Goal: Task Accomplishment & Management: Manage account settings

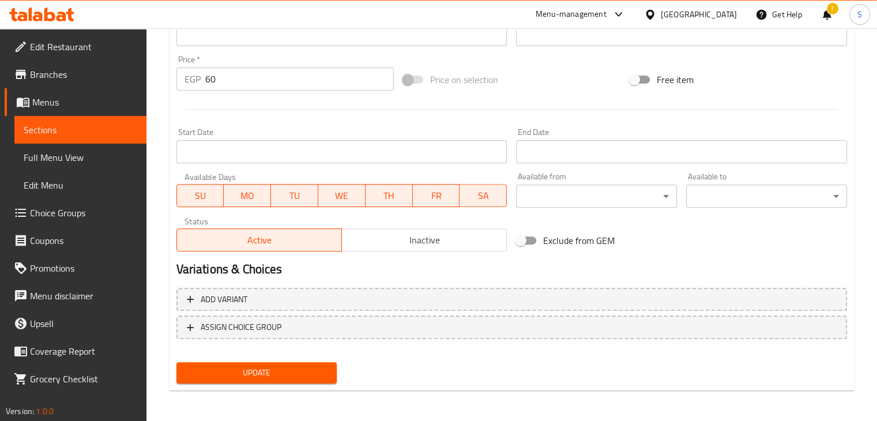
scroll to position [394, 0]
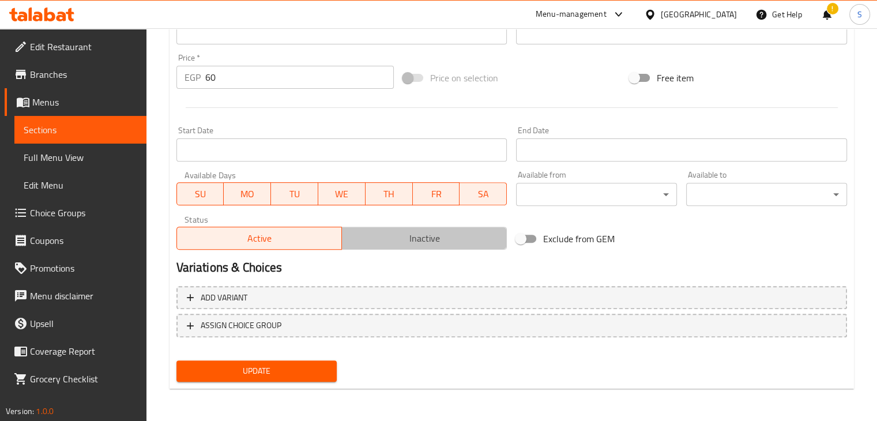
click at [411, 238] on span "Inactive" at bounding box center [425, 238] width 156 height 17
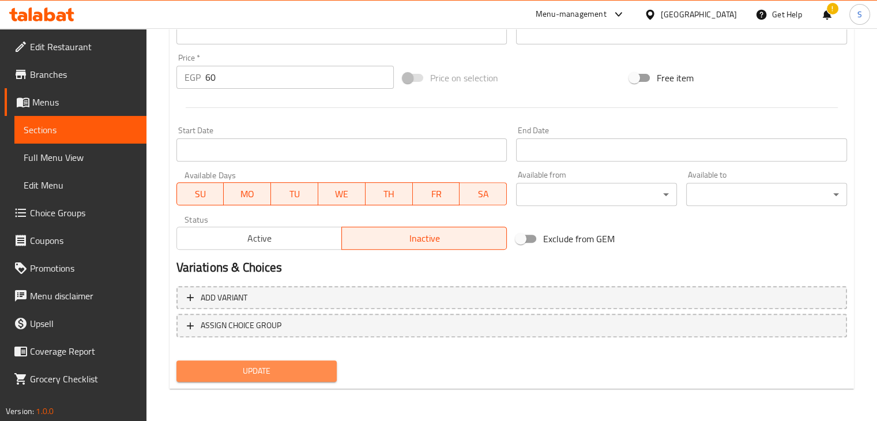
click at [270, 366] on span "Update" at bounding box center [257, 371] width 142 height 14
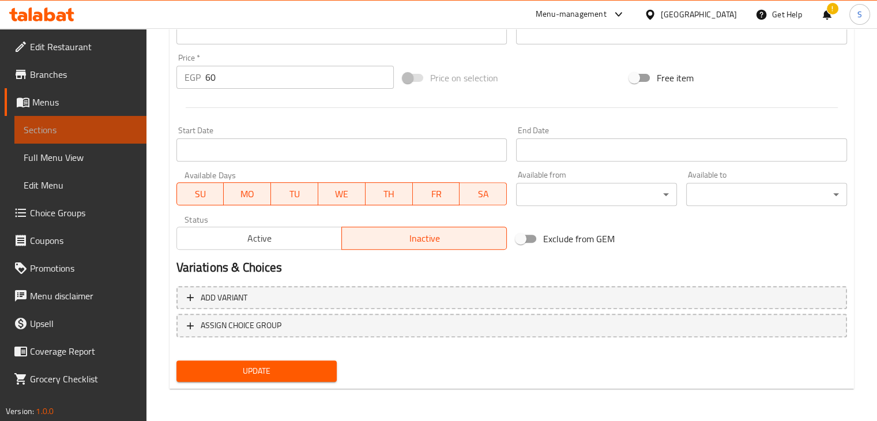
click at [81, 127] on span "Sections" at bounding box center [81, 130] width 114 height 14
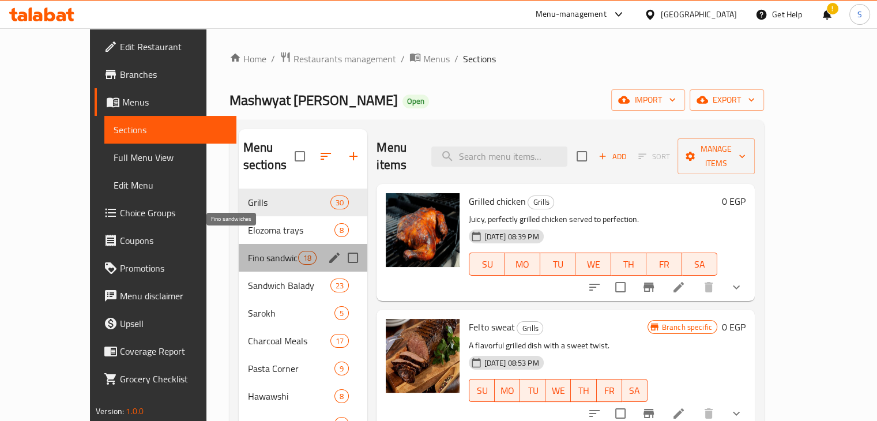
click at [248, 251] on span "Fino sandwiches" at bounding box center [273, 258] width 51 height 14
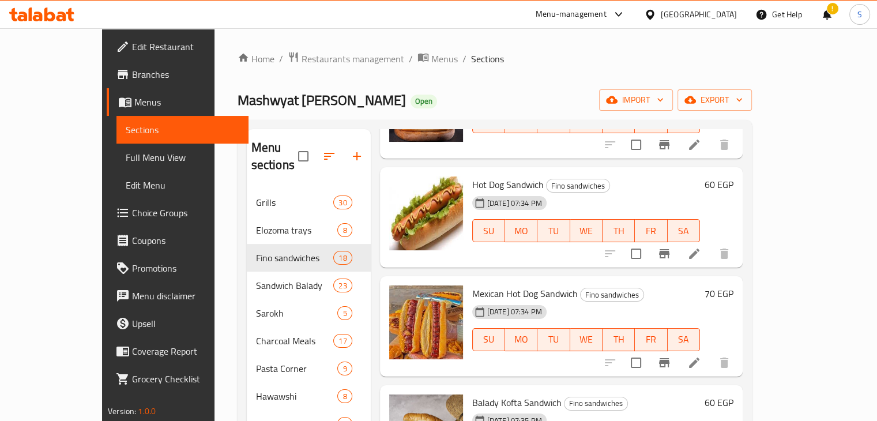
scroll to position [655, 0]
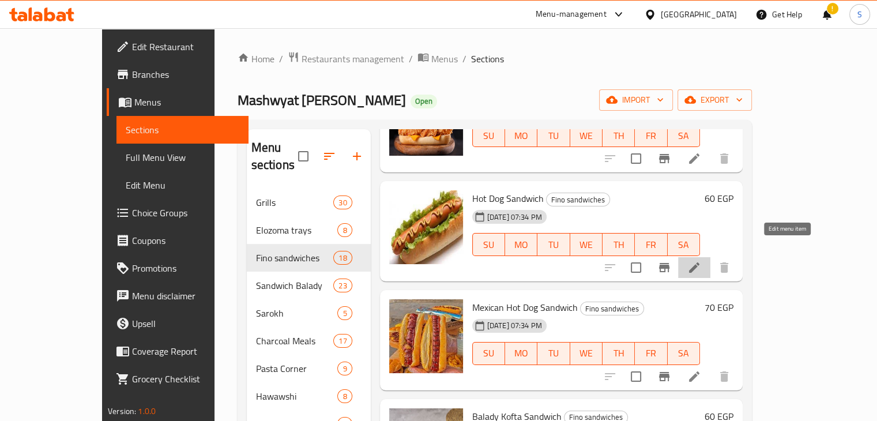
click at [701, 261] on icon at bounding box center [694, 268] width 14 height 14
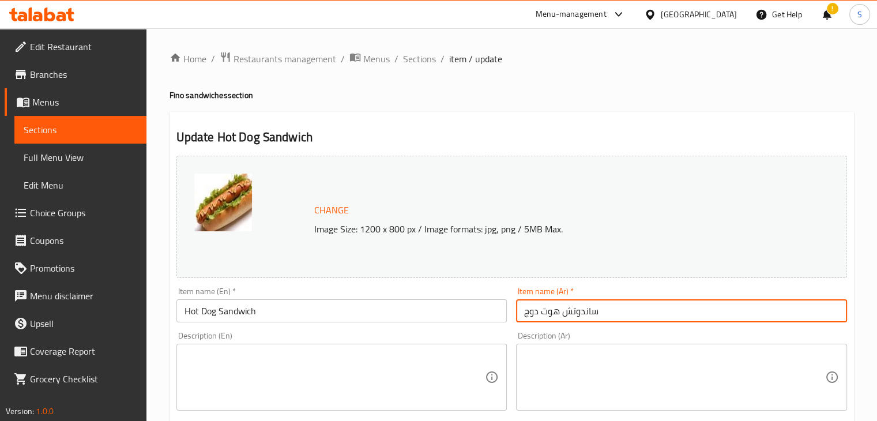
drag, startPoint x: 524, startPoint y: 314, endPoint x: 558, endPoint y: 310, distance: 34.3
click at [558, 310] on input "ساندوتش هوت دوج" at bounding box center [681, 310] width 331 height 23
type input "ساندوتش سوسيس"
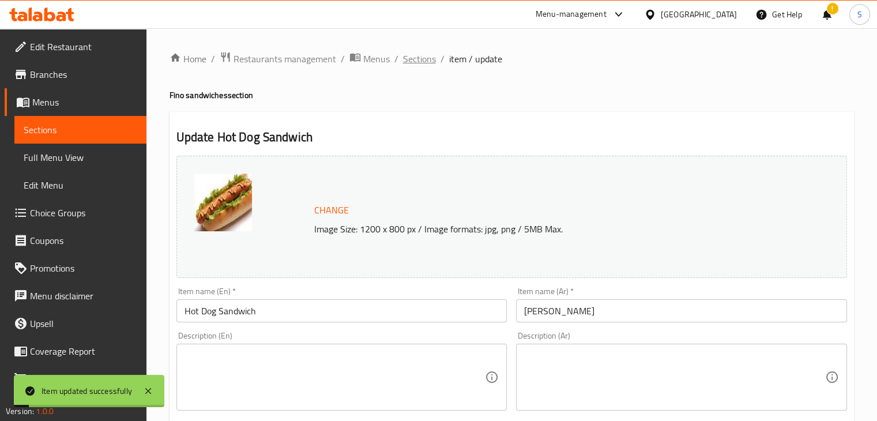
click at [413, 63] on span "Sections" at bounding box center [419, 59] width 33 height 14
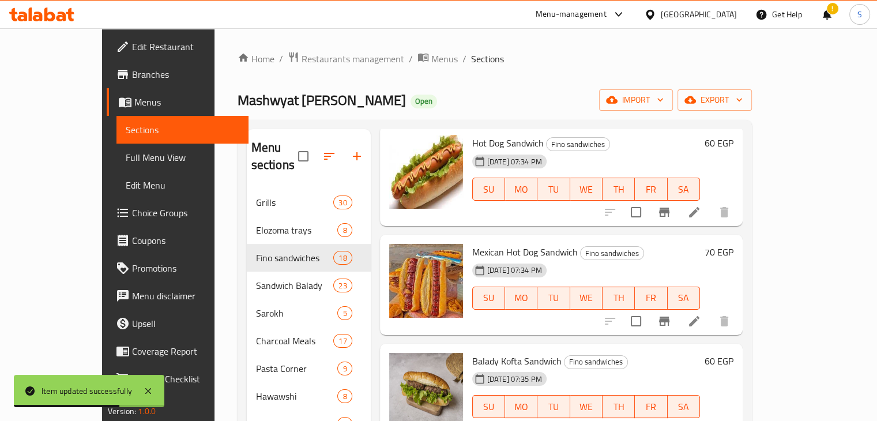
scroll to position [716, 0]
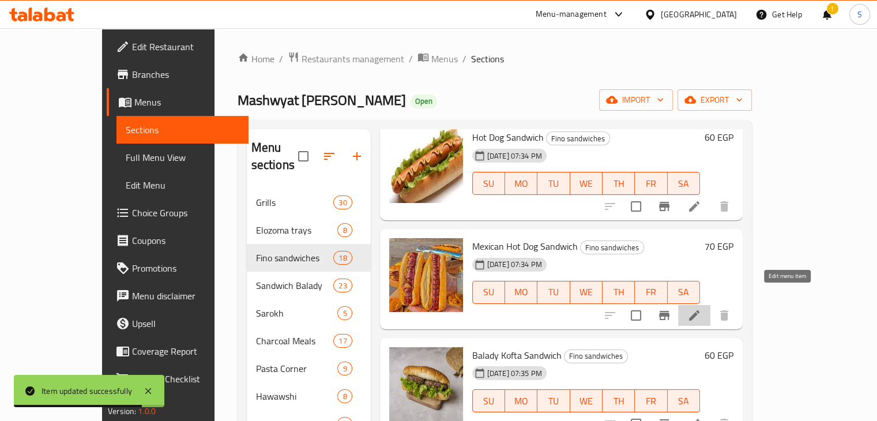
click at [701, 309] on icon at bounding box center [694, 316] width 14 height 14
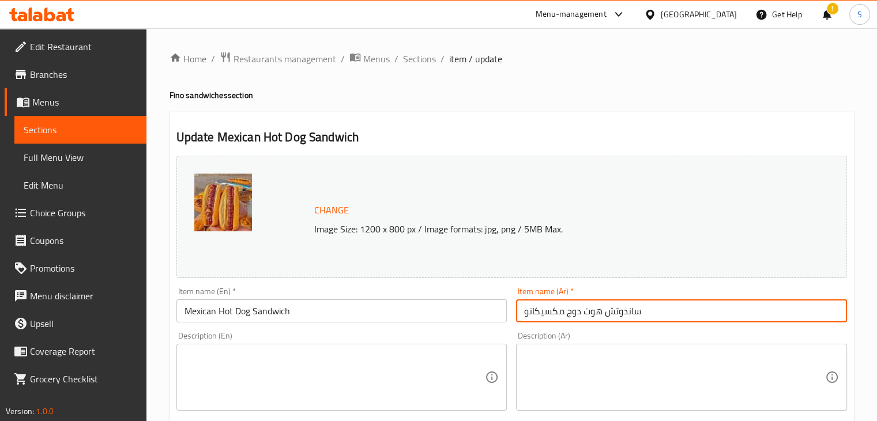
drag, startPoint x: 567, startPoint y: 314, endPoint x: 600, endPoint y: 312, distance: 32.4
click at [600, 312] on input "ساندوتش هوت دوج مكسيكانو" at bounding box center [681, 310] width 331 height 23
type input "ساندوتش سوسيس مكسيكانو"
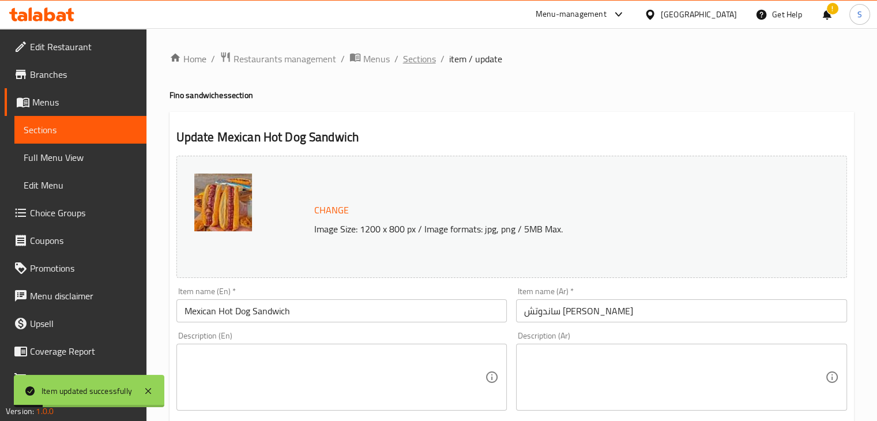
click at [411, 57] on span "Sections" at bounding box center [419, 59] width 33 height 14
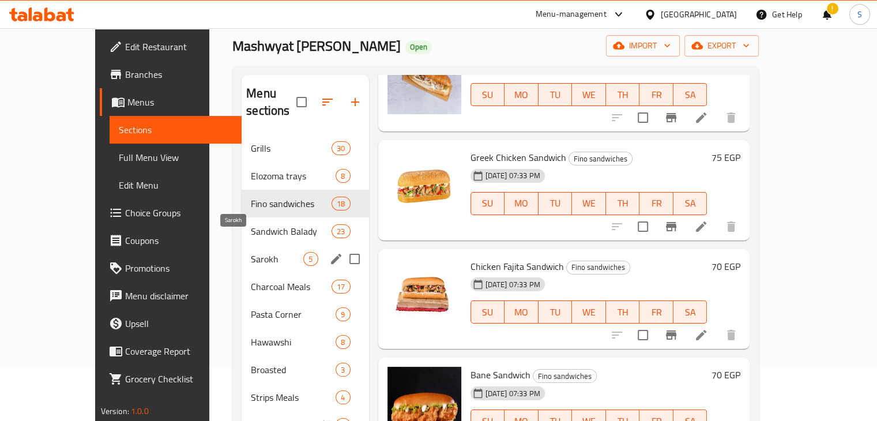
scroll to position [55, 0]
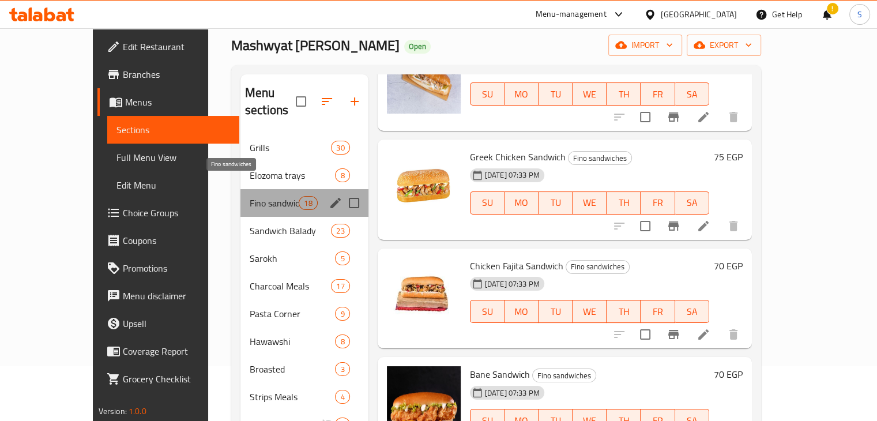
click at [250, 196] on span "Fino sandwiches" at bounding box center [274, 203] width 49 height 14
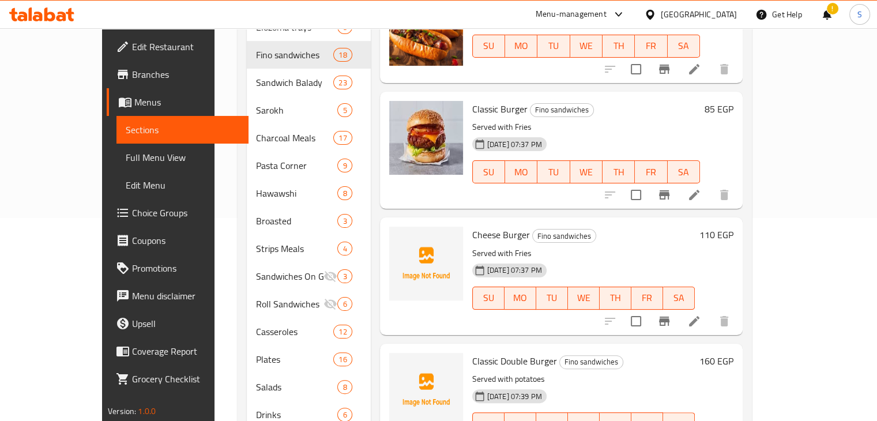
scroll to position [202, 0]
click at [473, 227] on span "Cheese Burger" at bounding box center [501, 235] width 58 height 17
copy h6 "Cheese Burger"
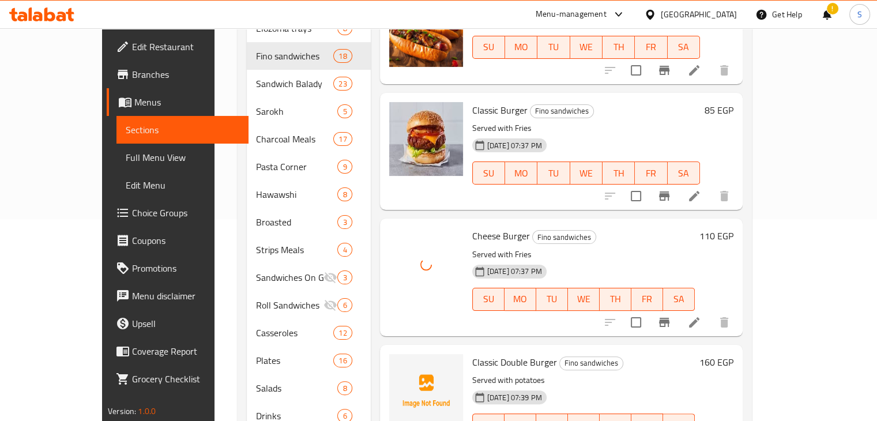
click at [636, 228] on h6 "Cheese Burger Fino sandwiches" at bounding box center [583, 236] width 223 height 16
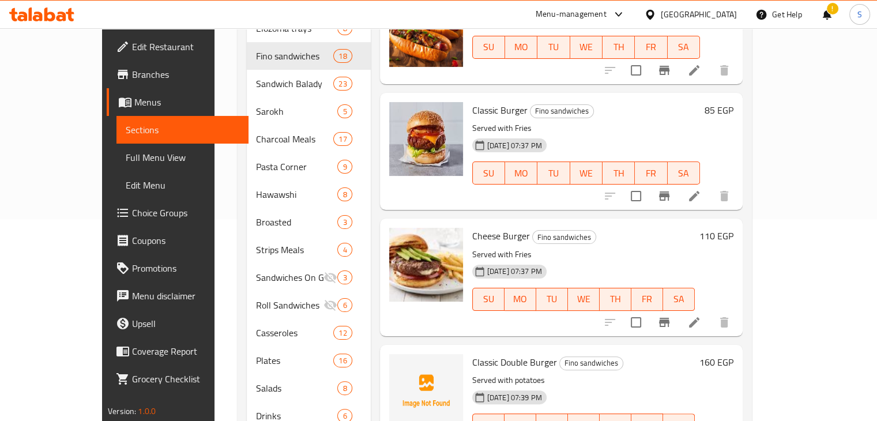
scroll to position [258, 0]
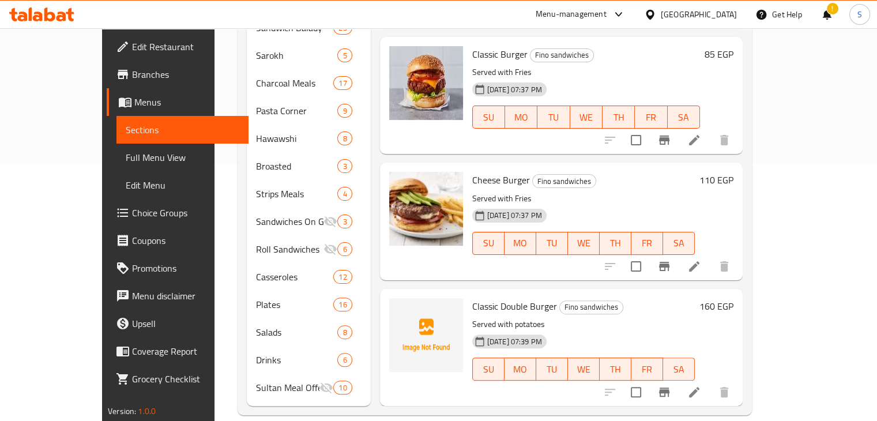
click at [478, 298] on span "Classic Double Burger" at bounding box center [514, 306] width 85 height 17
copy h6 "Classic Double Burger"
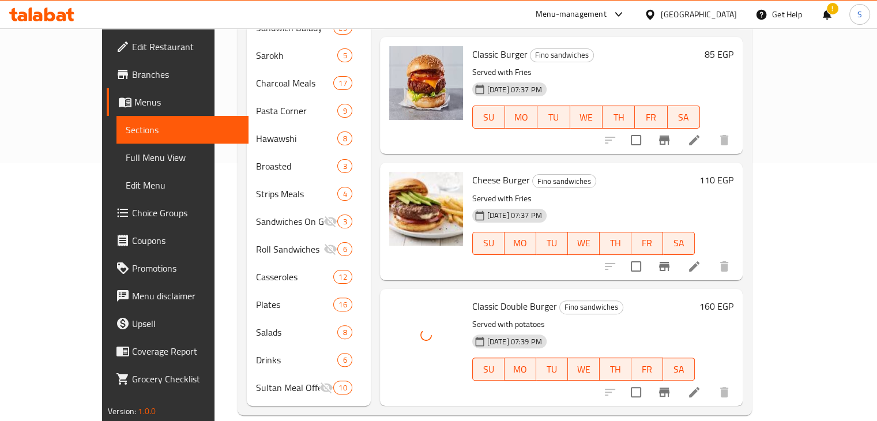
click at [602, 298] on h6 "Classic Double Burger Fino sandwiches" at bounding box center [583, 306] width 223 height 16
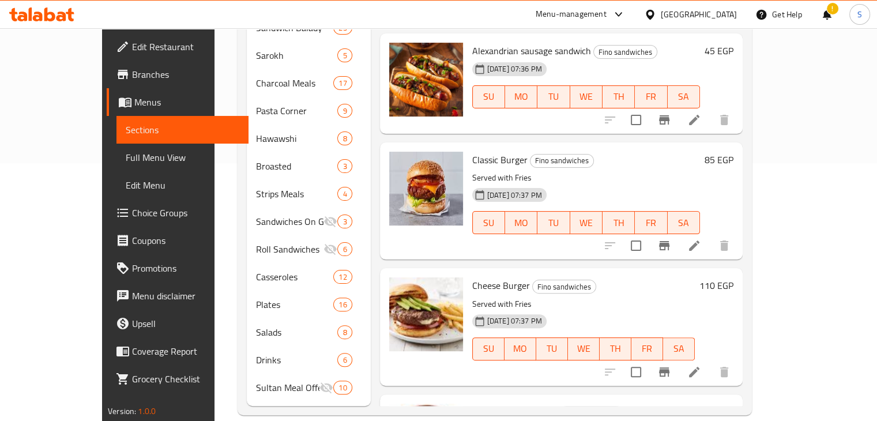
scroll to position [1446, 0]
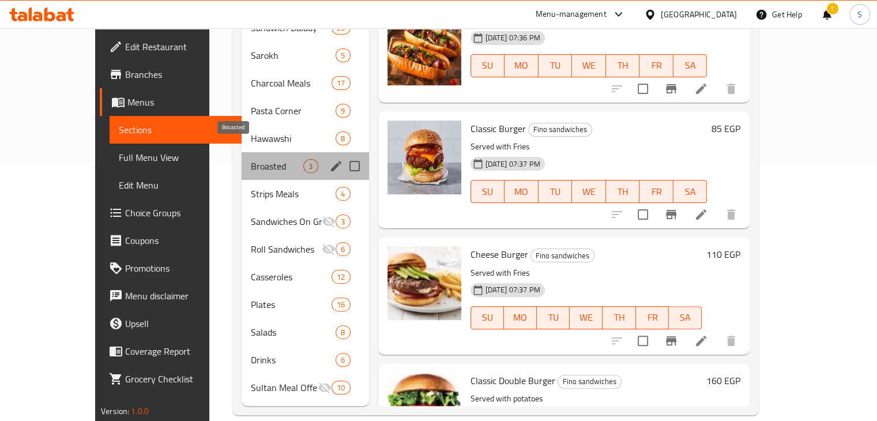
click at [251, 159] on span "Broasted" at bounding box center [277, 166] width 52 height 14
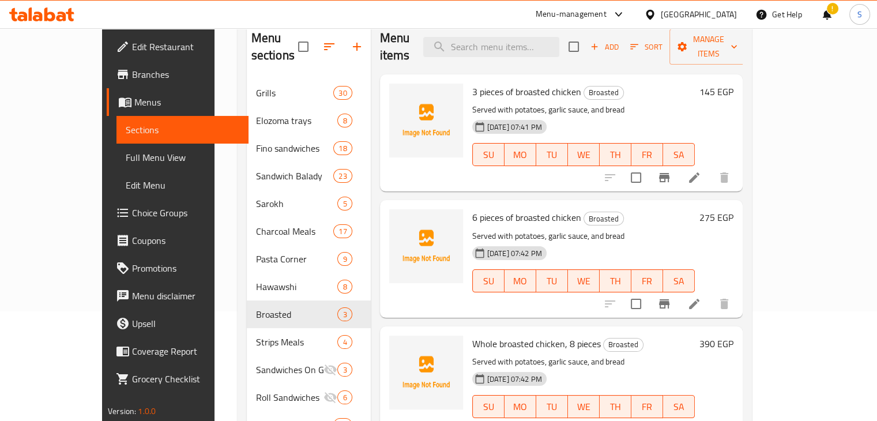
scroll to position [91, 0]
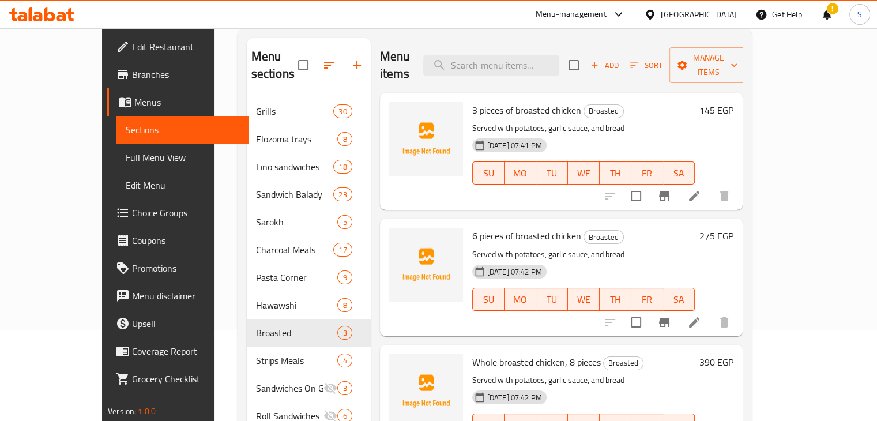
click at [475, 101] on span "3 pieces of broasted chicken" at bounding box center [526, 109] width 109 height 17
copy h6 "3 pieces of broasted chicken"
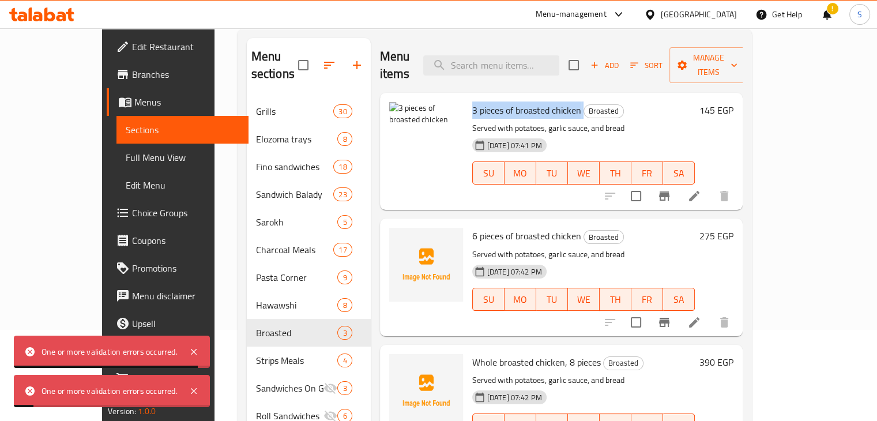
scroll to position [97, 0]
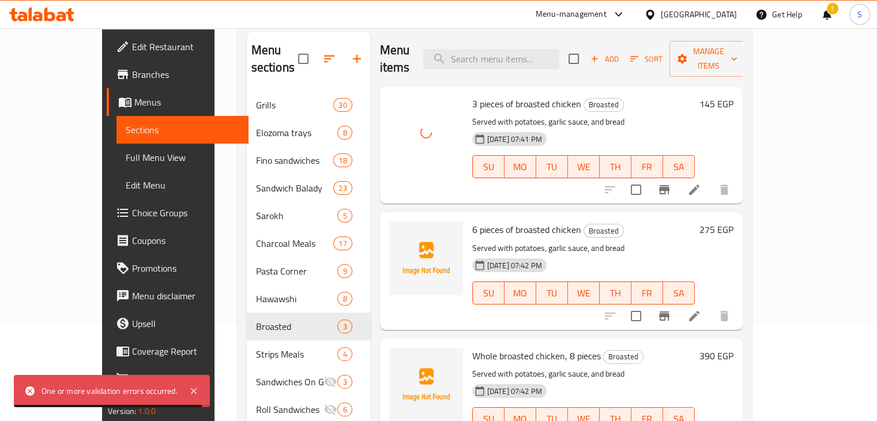
click at [651, 115] on p "Served with potatoes, garlic sauce, and bread" at bounding box center [583, 122] width 223 height 14
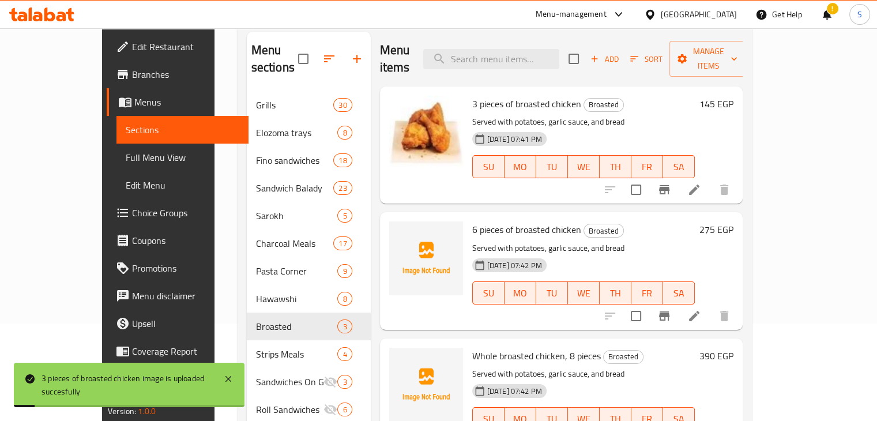
click at [472, 221] on span "6 pieces of broasted chicken" at bounding box center [526, 229] width 109 height 17
copy h6 "6 pieces of broasted chicken"
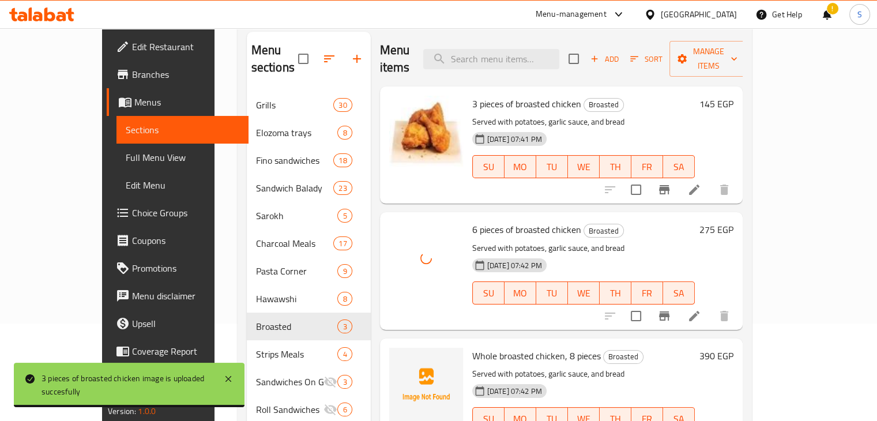
click at [663, 221] on h6 "6 pieces of broasted chicken Broasted" at bounding box center [583, 229] width 223 height 16
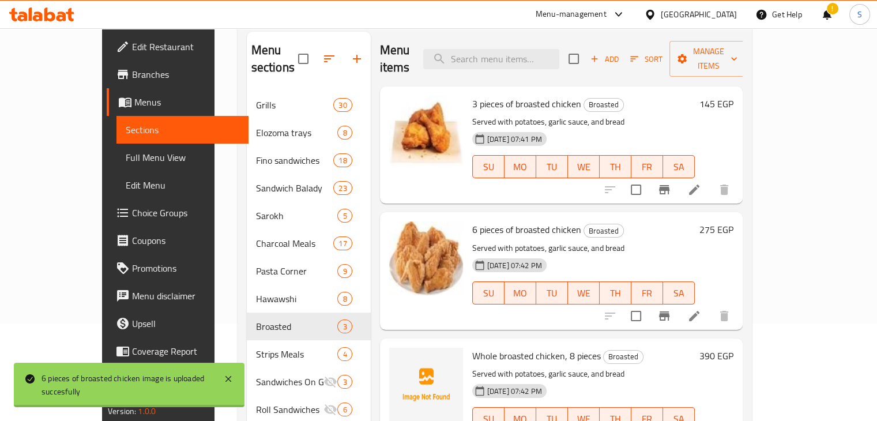
click at [493, 347] on span "Whole broasted chicken, 8 pieces" at bounding box center [536, 355] width 129 height 17
copy h6 "Whole broasted chicken, 8 pieces"
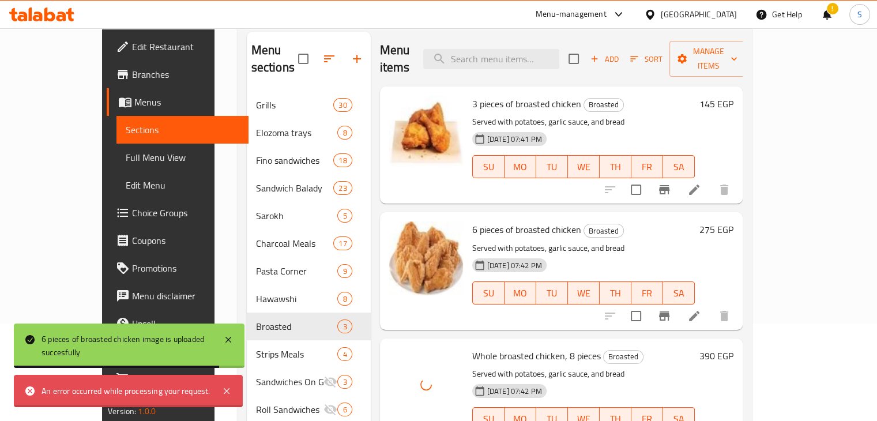
click at [655, 379] on div "04-10-2025 07:42 PM SU MO TU WE TH FR SA" at bounding box center [584, 410] width 232 height 62
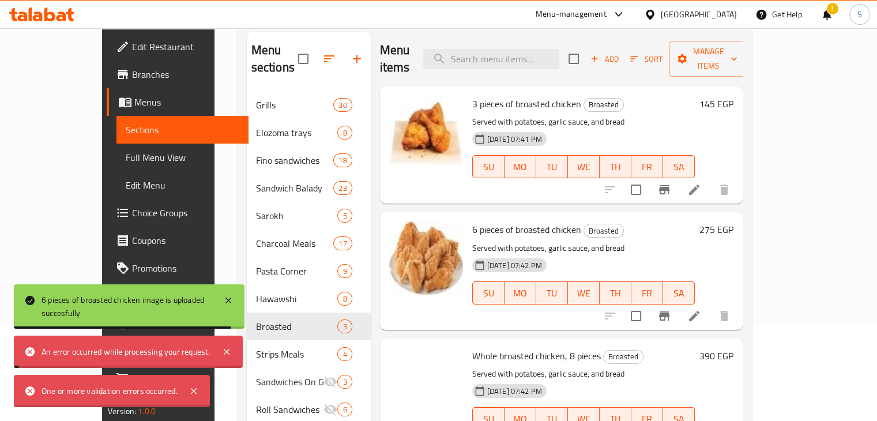
scroll to position [253, 0]
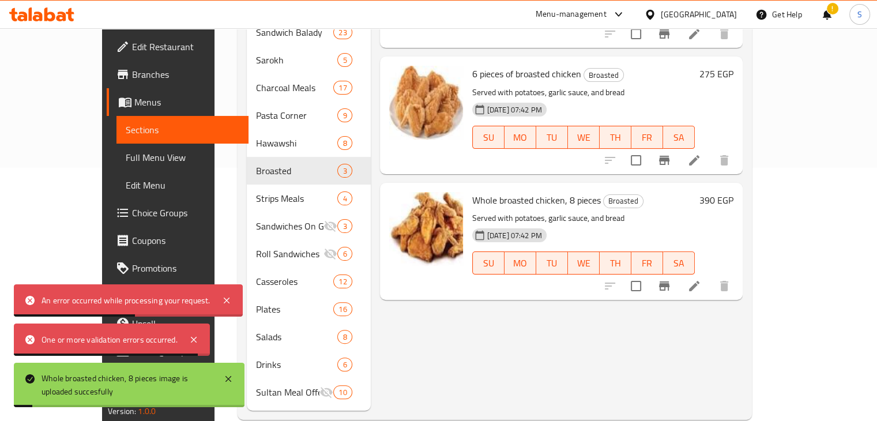
click at [683, 211] on p "Served with potatoes, garlic sauce, and bread" at bounding box center [583, 218] width 223 height 14
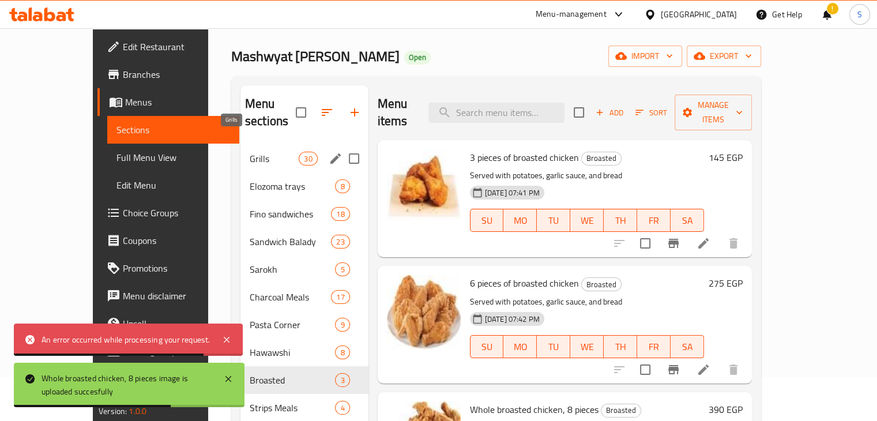
scroll to position [40, 0]
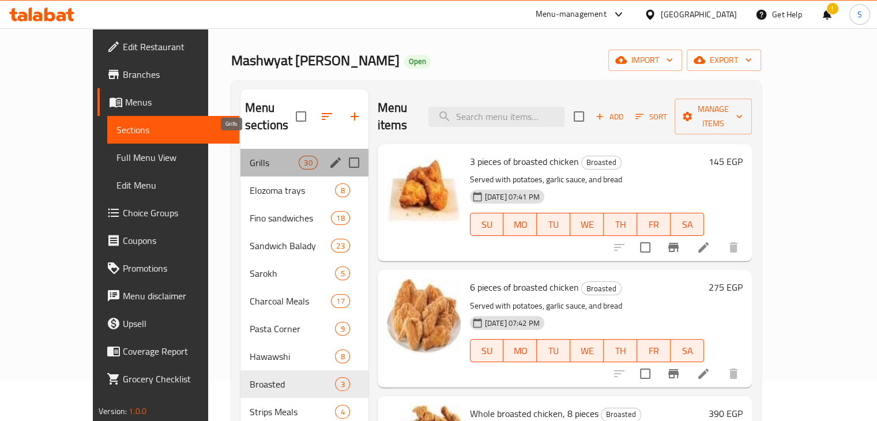
click at [250, 156] on span "Grills" at bounding box center [274, 163] width 49 height 14
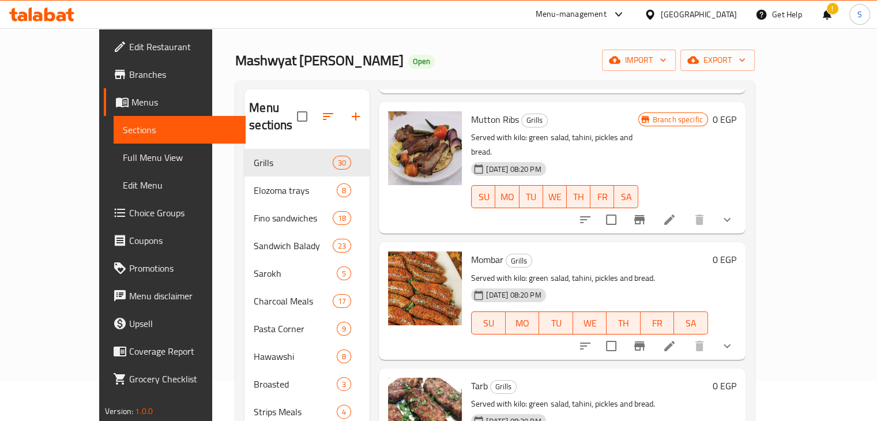
scroll to position [2468, 0]
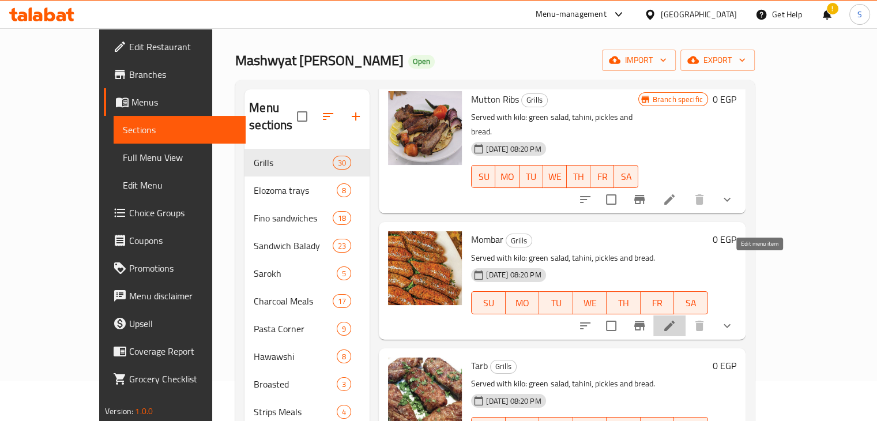
click at [675, 321] on icon at bounding box center [669, 326] width 10 height 10
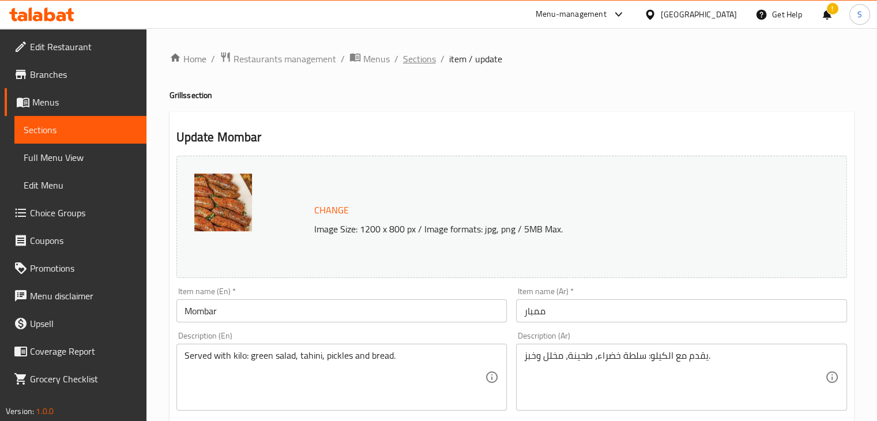
click at [411, 61] on span "Sections" at bounding box center [419, 59] width 33 height 14
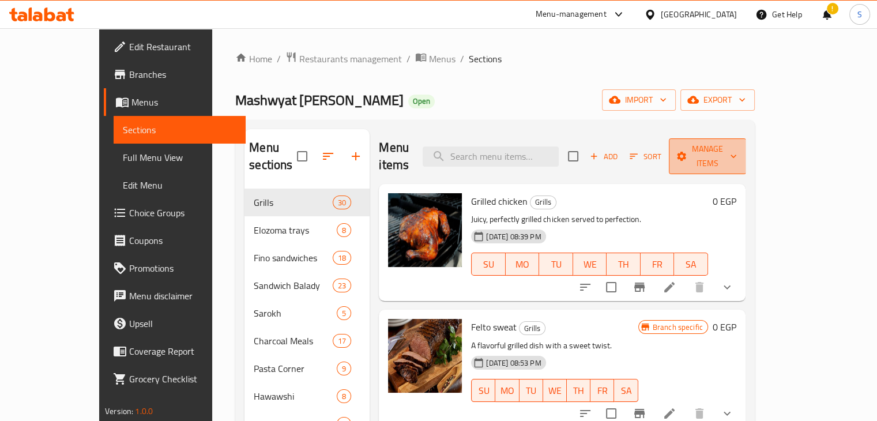
click at [737, 150] on span "Manage items" at bounding box center [707, 156] width 59 height 29
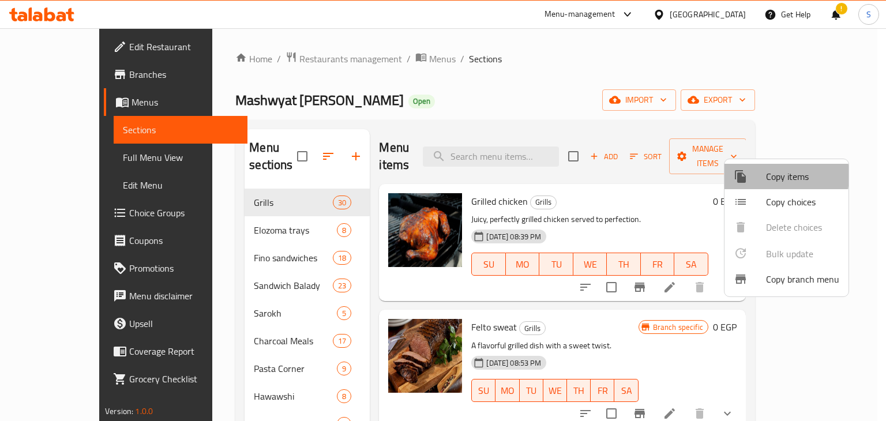
click at [758, 176] on div at bounding box center [750, 177] width 32 height 14
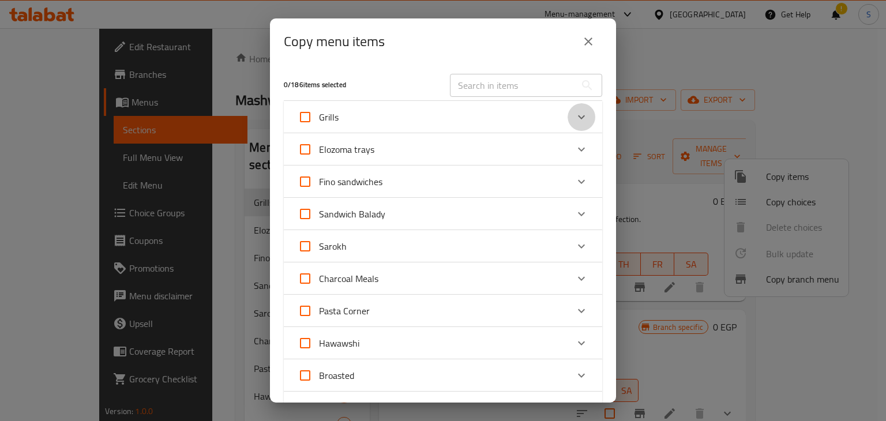
click at [574, 116] on icon "Expand" at bounding box center [581, 117] width 14 height 14
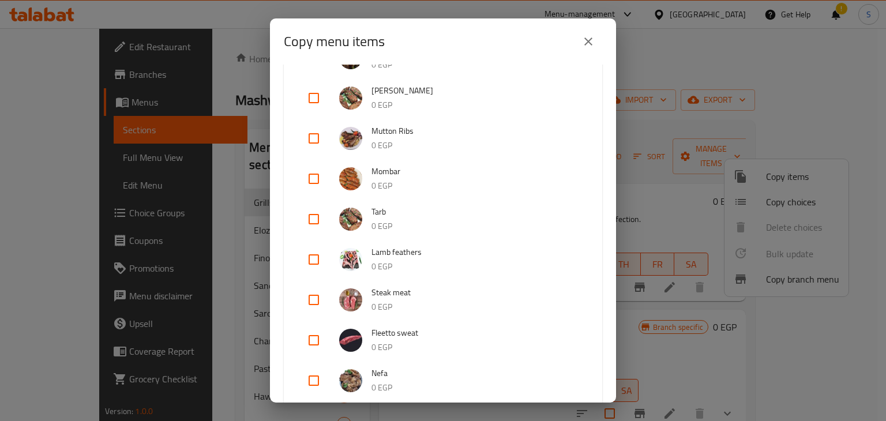
scroll to position [804, 0]
click at [369, 186] on div at bounding box center [355, 179] width 32 height 23
click at [311, 178] on input "checkbox" at bounding box center [314, 180] width 28 height 28
checkbox input "true"
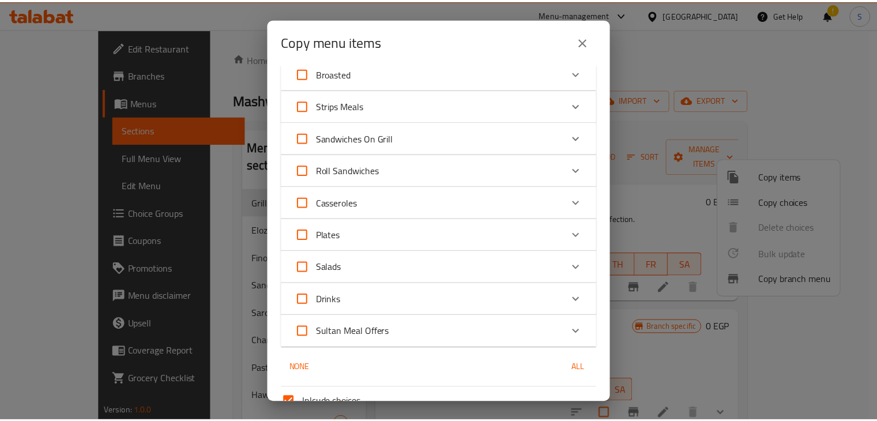
scroll to position [1675, 0]
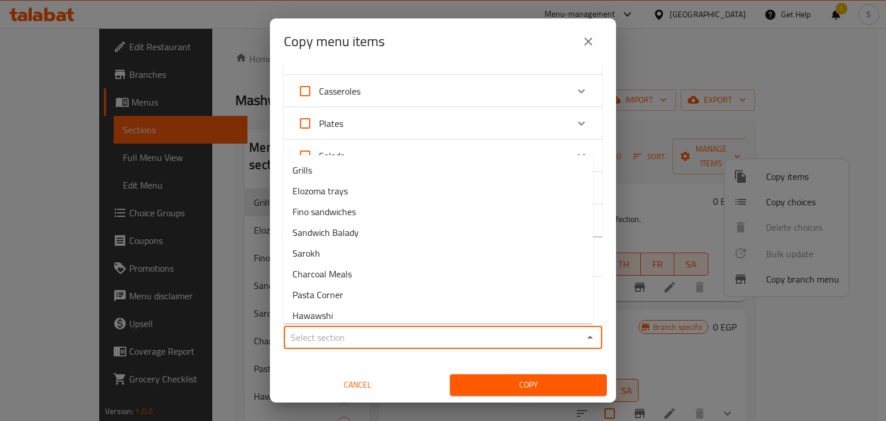
click at [422, 339] on input "Sections   *" at bounding box center [433, 337] width 292 height 16
click at [329, 172] on li "Grills" at bounding box center [438, 170] width 310 height 21
type input "Grills"
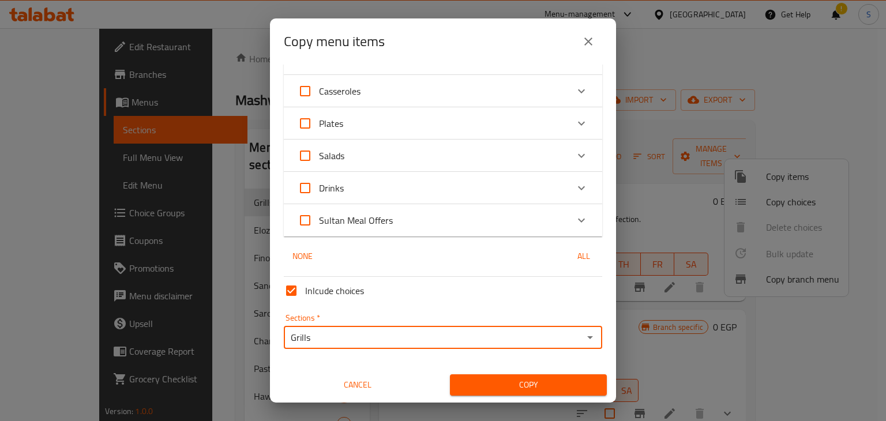
click at [501, 382] on span "Copy" at bounding box center [528, 385] width 138 height 14
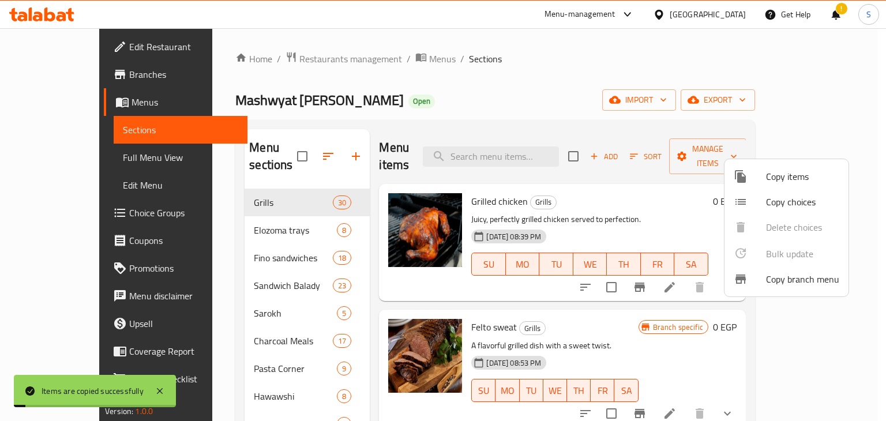
click at [679, 199] on div at bounding box center [443, 210] width 886 height 421
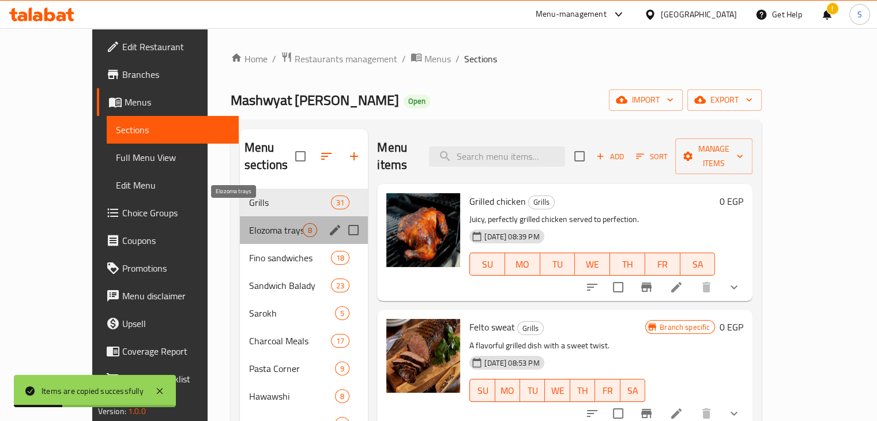
click at [249, 223] on span "Elozoma trays" at bounding box center [276, 230] width 54 height 14
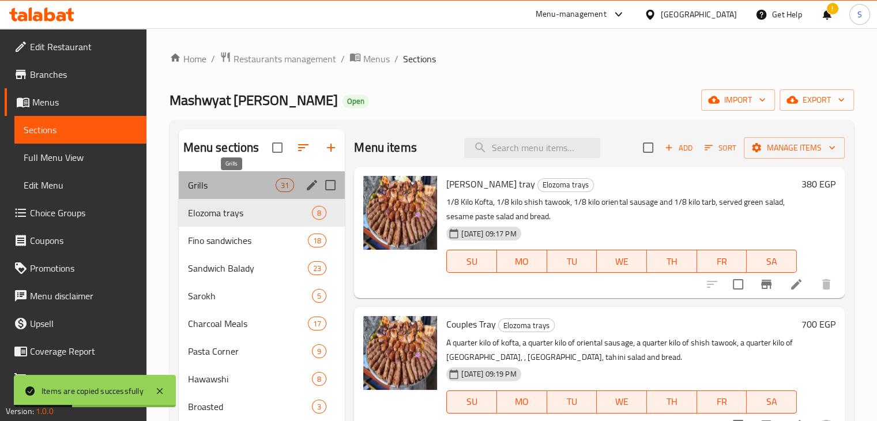
click at [229, 190] on span "Grills" at bounding box center [232, 185] width 88 height 14
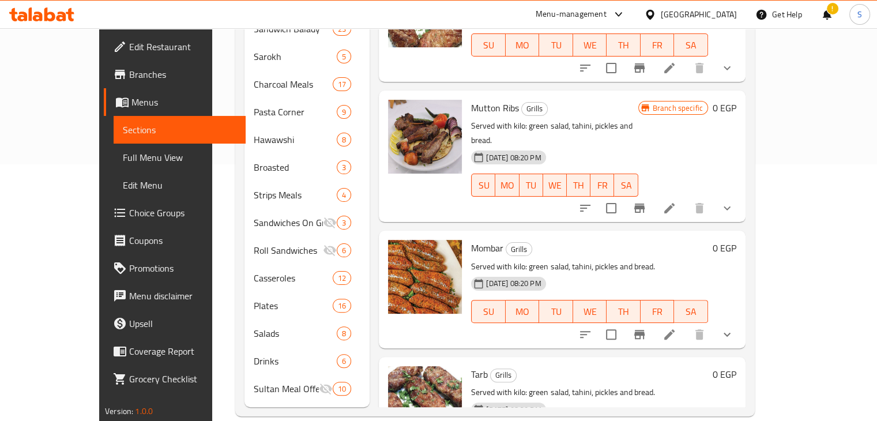
scroll to position [2376, 0]
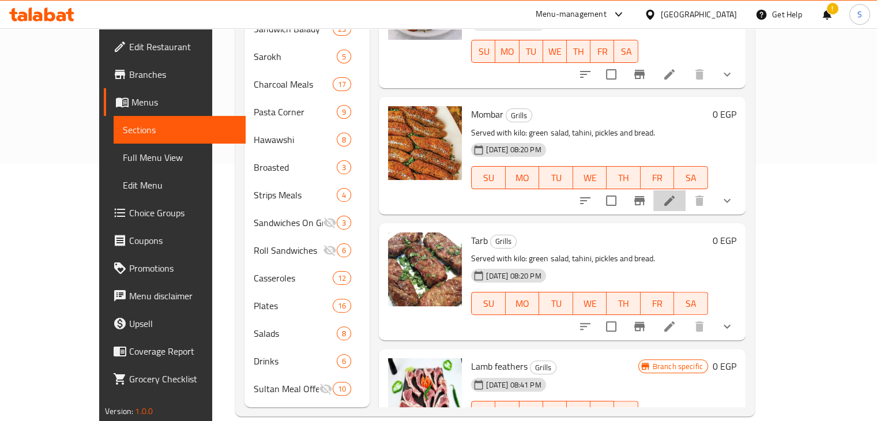
click at [686, 190] on li at bounding box center [669, 200] width 32 height 21
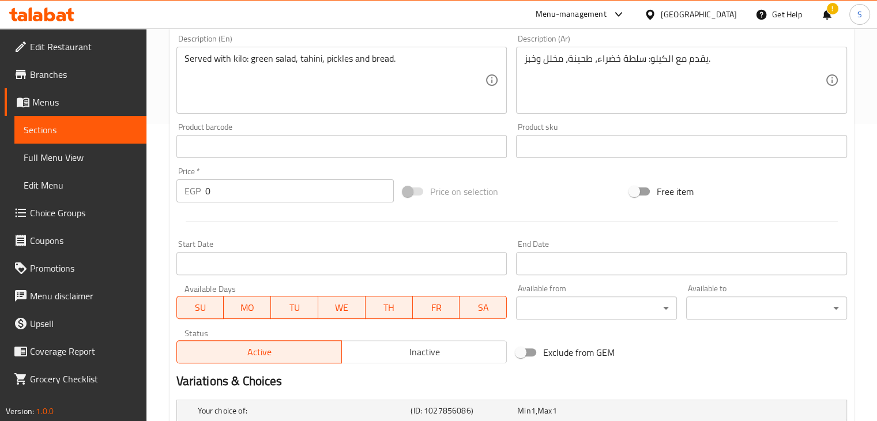
scroll to position [502, 0]
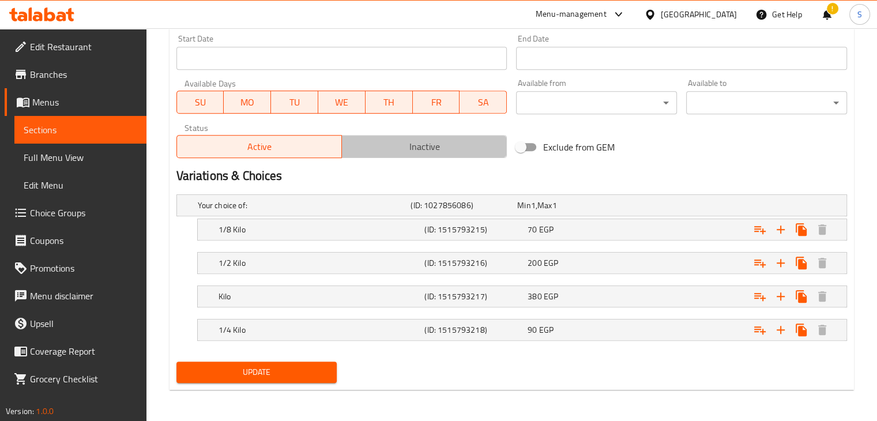
click at [431, 155] on button "Inactive" at bounding box center [424, 146] width 166 height 23
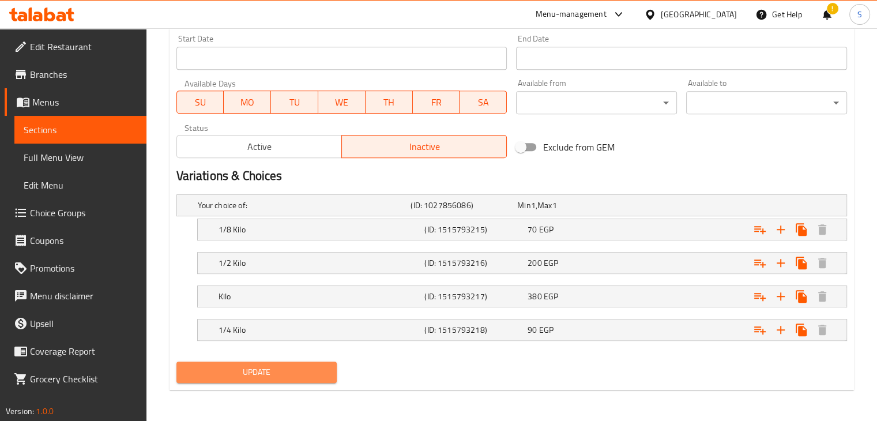
click at [268, 377] on span "Update" at bounding box center [257, 372] width 142 height 14
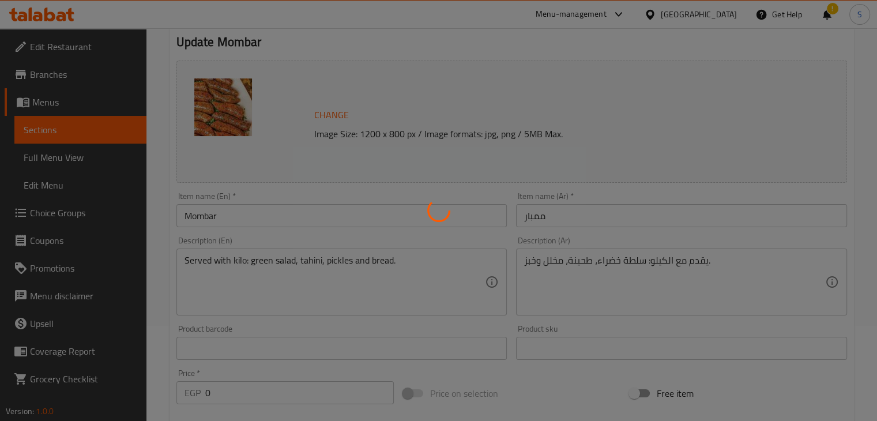
scroll to position [0, 0]
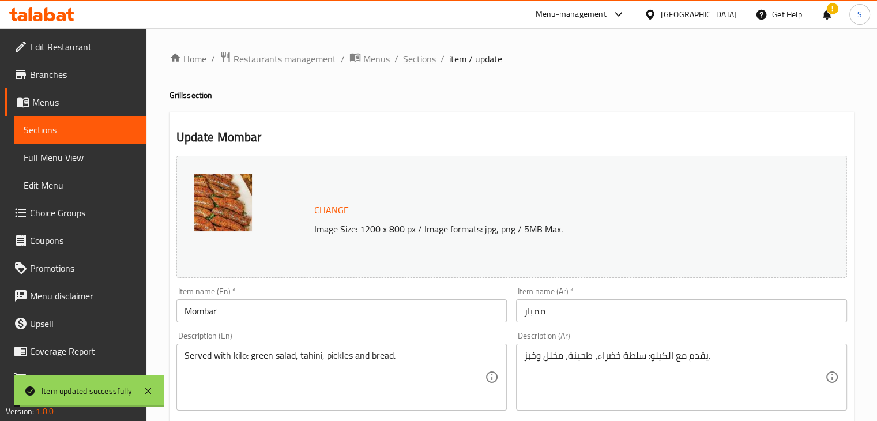
click at [413, 61] on span "Sections" at bounding box center [419, 59] width 33 height 14
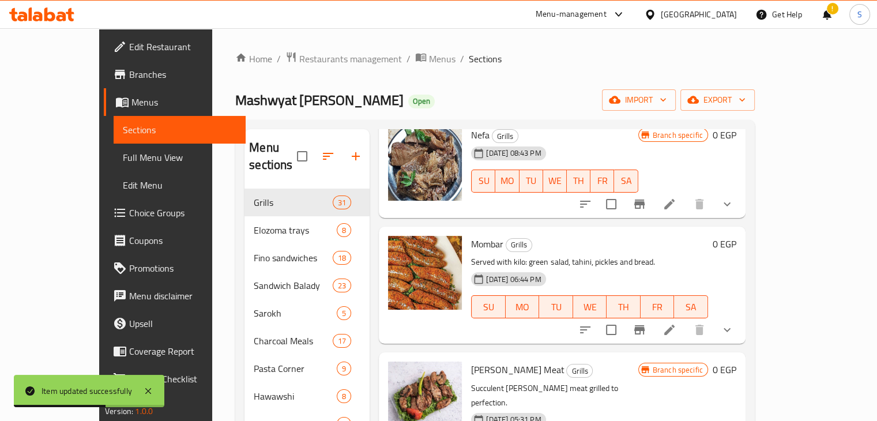
scroll to position [3188, 0]
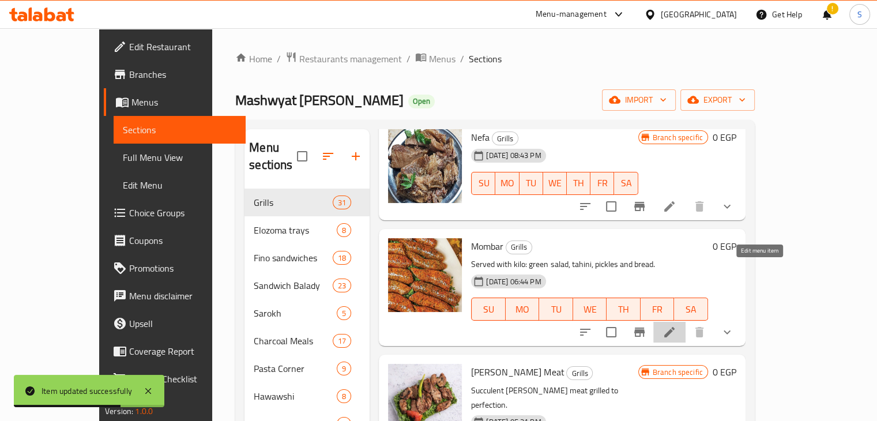
click at [676, 325] on icon at bounding box center [670, 332] width 14 height 14
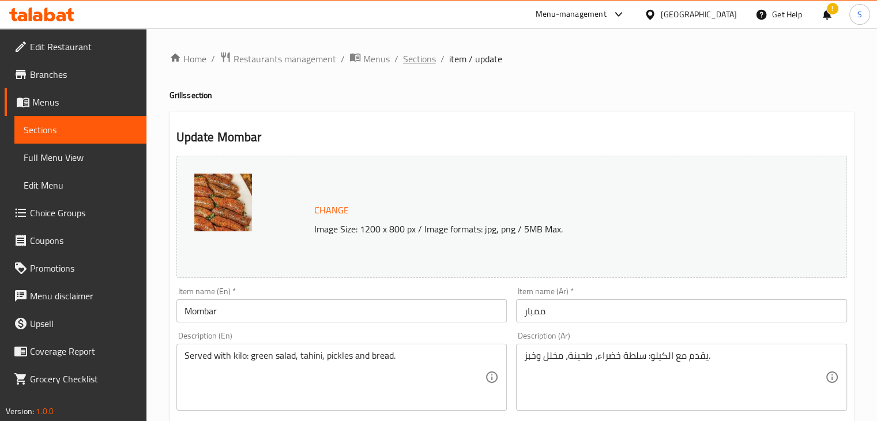
click at [416, 57] on span "Sections" at bounding box center [419, 59] width 33 height 14
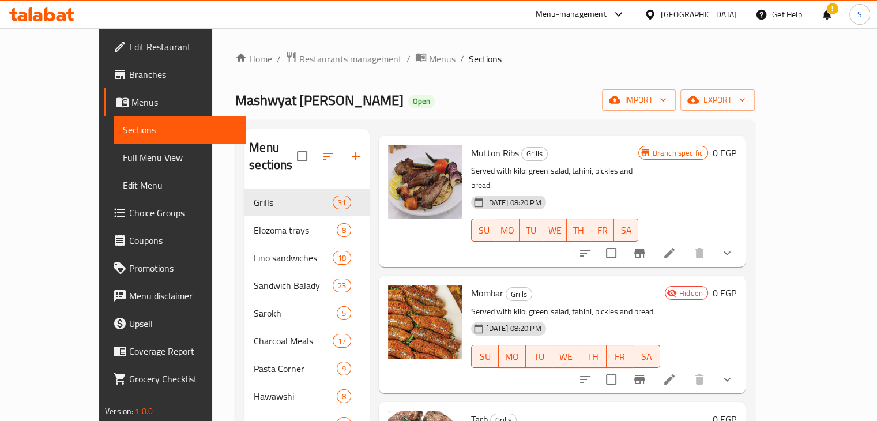
scroll to position [2444, 0]
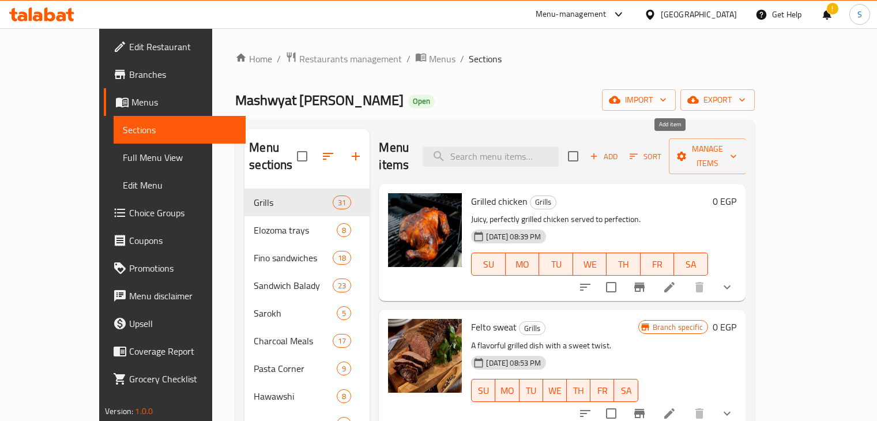
click at [619, 150] on span "Add" at bounding box center [603, 156] width 31 height 13
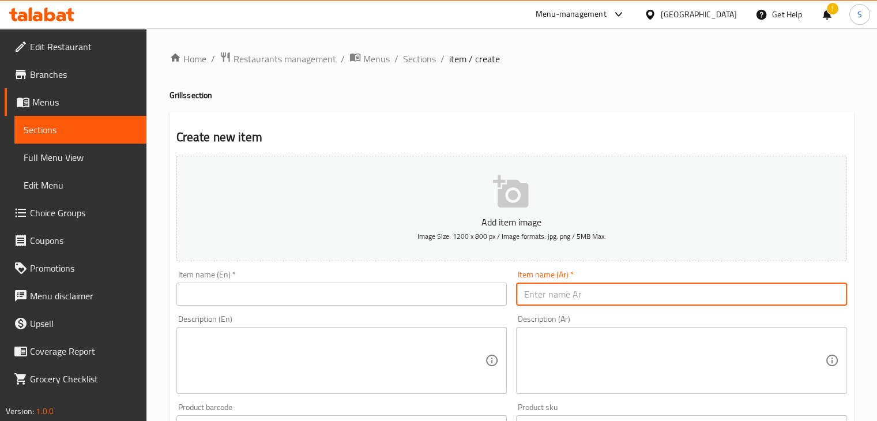
click at [540, 306] on input "text" at bounding box center [681, 294] width 331 height 23
paste input "ممبار"
type input "ممبار"
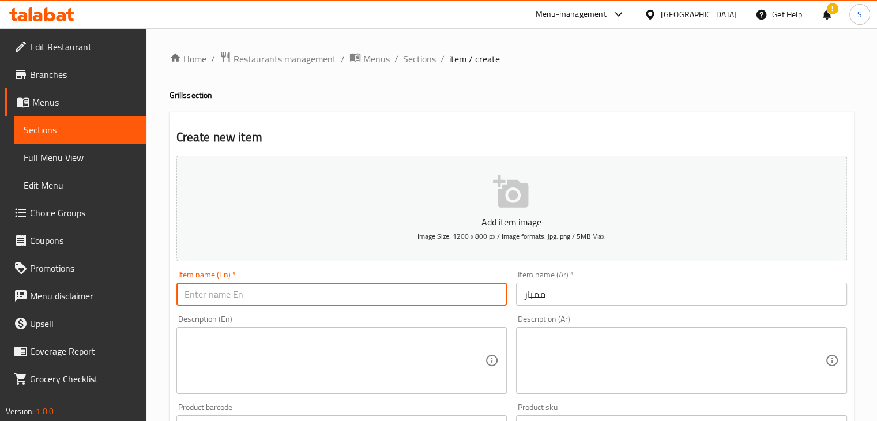
click at [430, 287] on input "text" at bounding box center [341, 294] width 331 height 23
paste input "Mumbar"
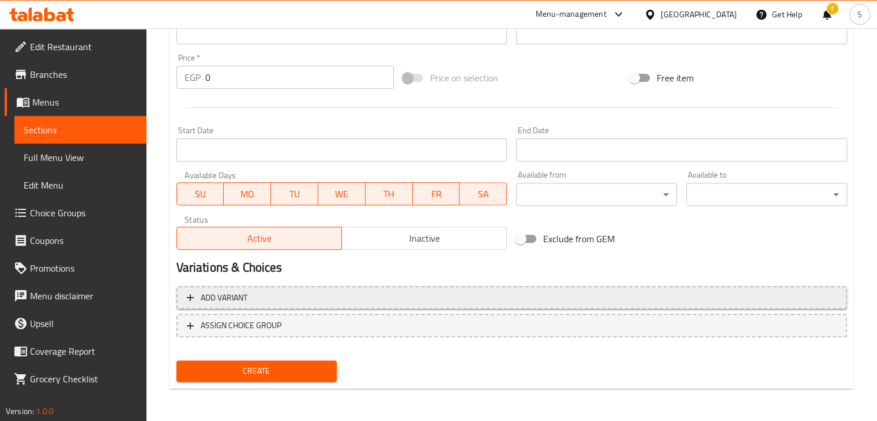
type input "Mumbar"
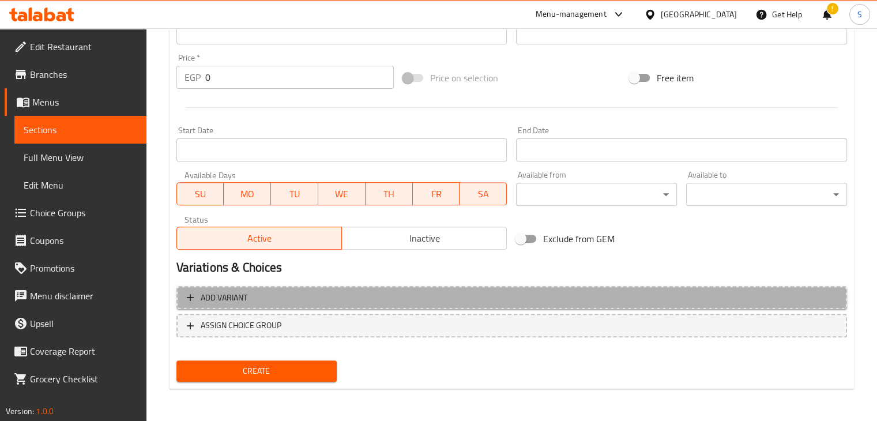
click at [512, 307] on button "Add variant" at bounding box center [511, 298] width 671 height 24
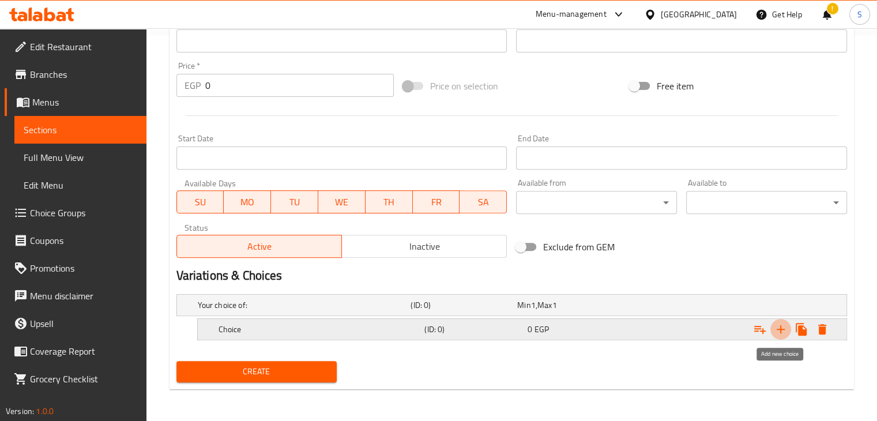
click at [781, 333] on icon "Expand" at bounding box center [781, 329] width 14 height 14
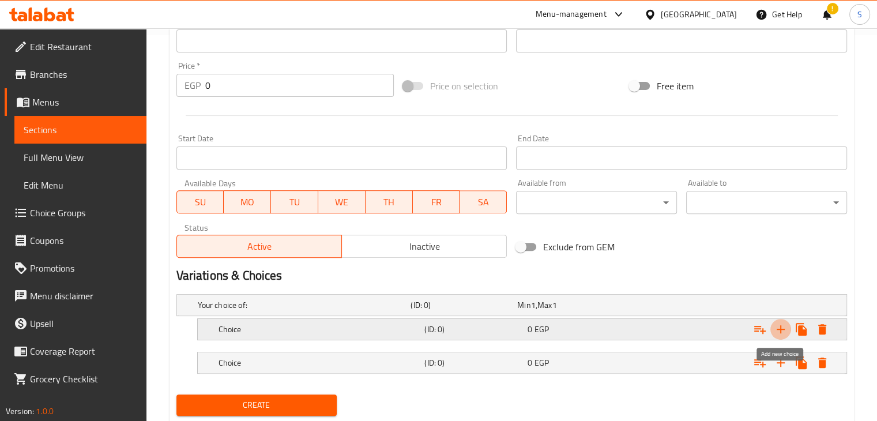
click at [781, 333] on icon "Expand" at bounding box center [781, 329] width 14 height 14
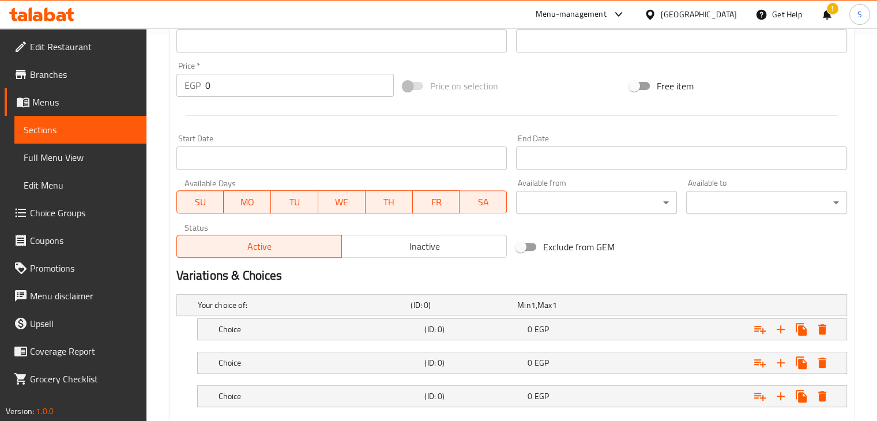
scroll to position [452, 0]
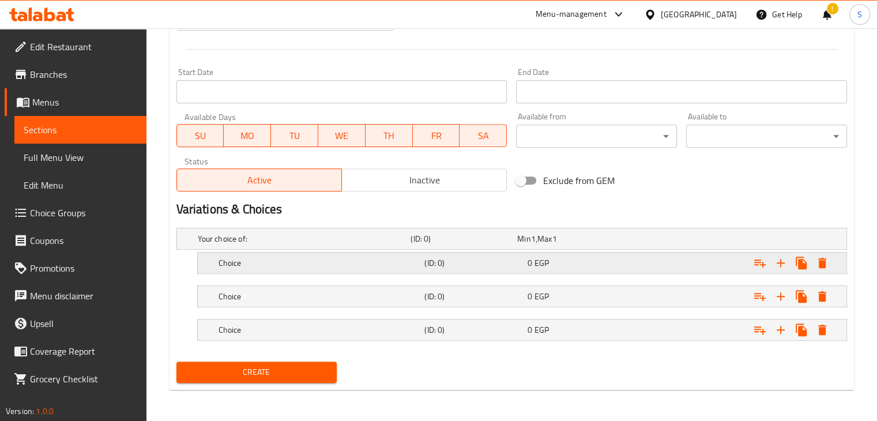
drag, startPoint x: 597, startPoint y: 253, endPoint x: 562, endPoint y: 270, distance: 39.2
click at [562, 270] on div "Choice (ID: 0) 0 EGP" at bounding box center [525, 262] width 619 height 25
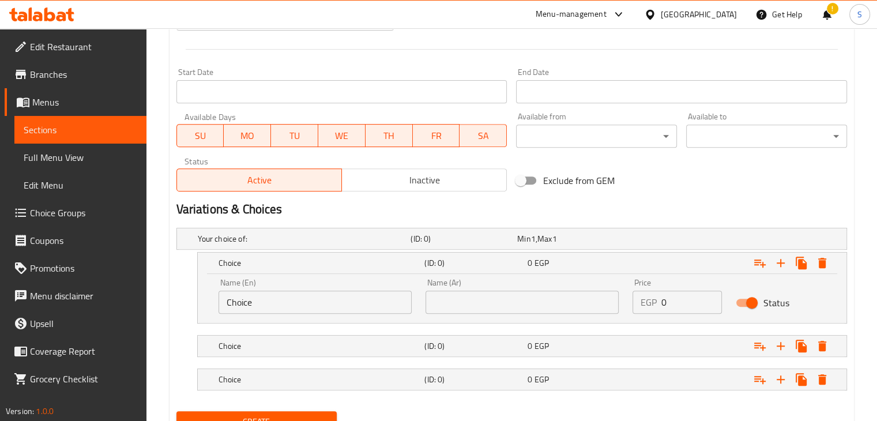
click at [525, 297] on input "text" at bounding box center [522, 302] width 193 height 23
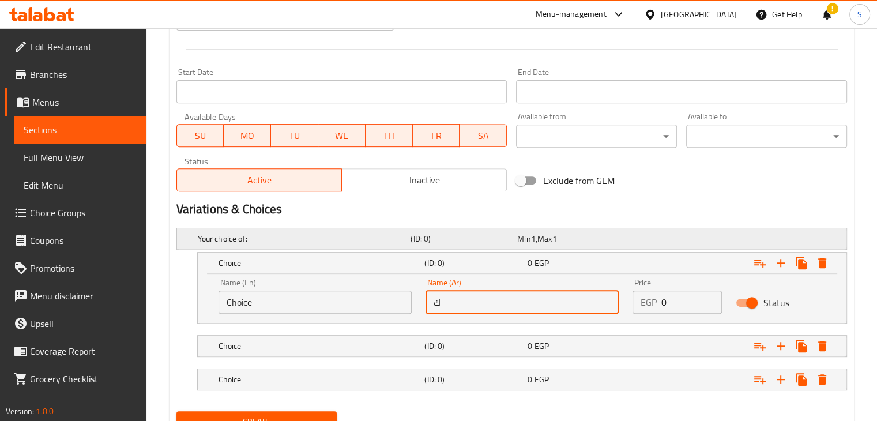
type input "كيلو"
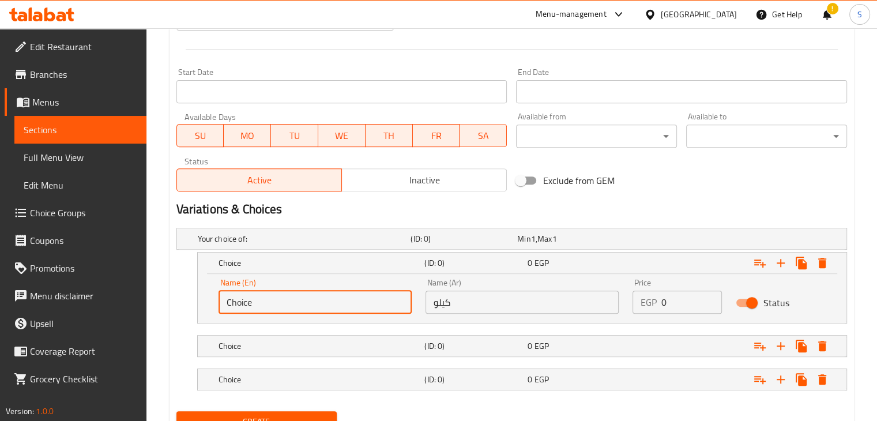
click at [308, 306] on input "Choice" at bounding box center [315, 302] width 193 height 23
type input "1 Kg"
click at [615, 347] on div "0 EGP" at bounding box center [577, 346] width 99 height 12
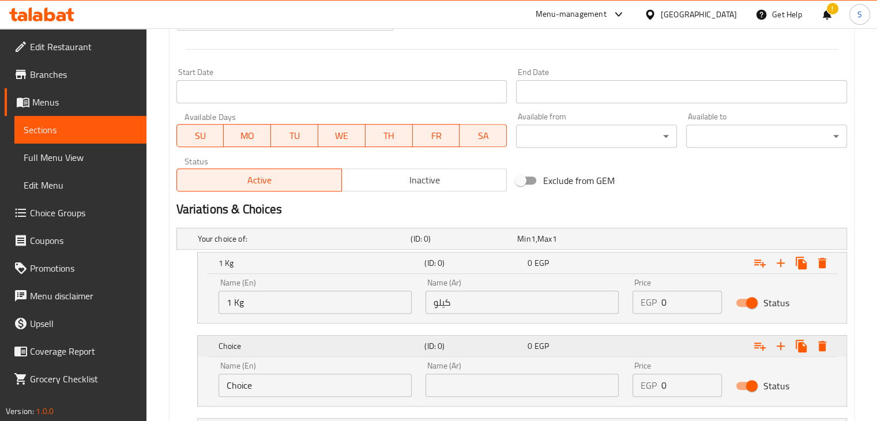
scroll to position [551, 0]
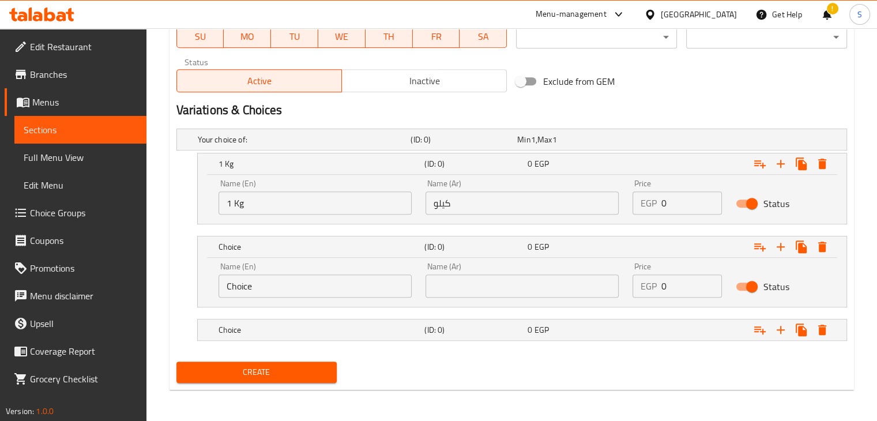
click at [564, 287] on input "text" at bounding box center [522, 286] width 193 height 23
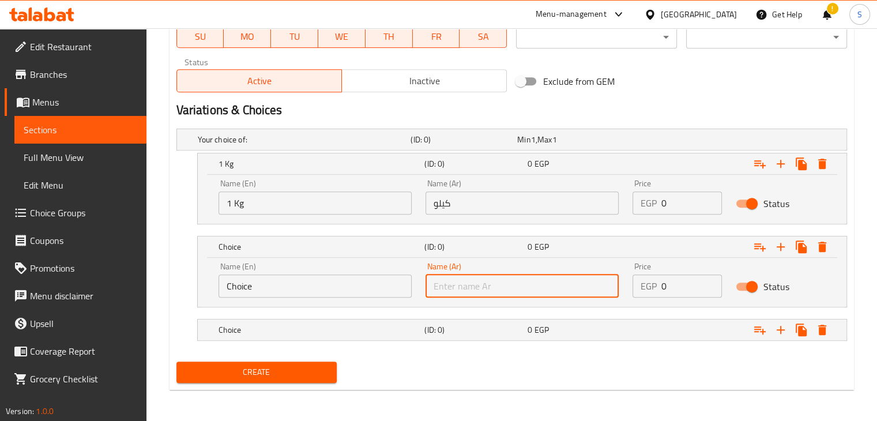
type input "نص"
click at [342, 282] on input "Choice" at bounding box center [315, 286] width 193 height 23
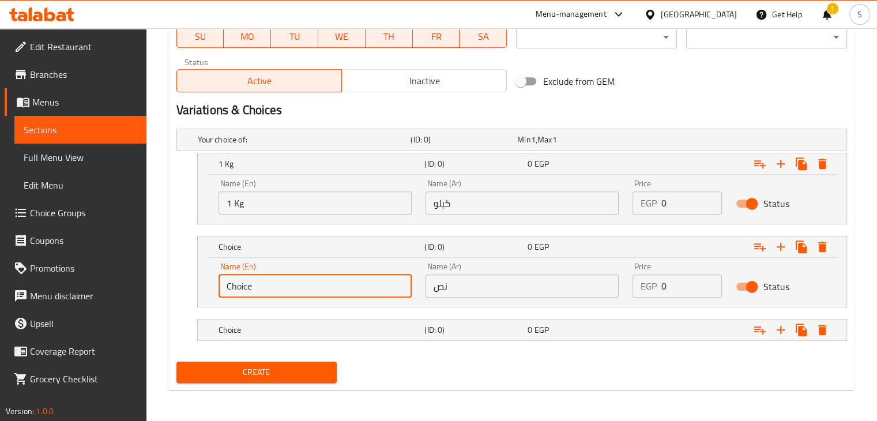
click at [342, 282] on input "Choice" at bounding box center [315, 286] width 193 height 23
type input "500 g"
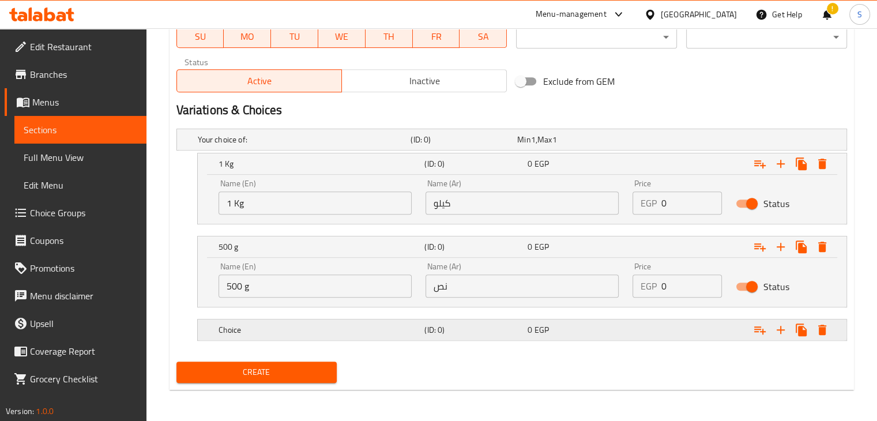
click at [501, 324] on h5 "(ID: 0)" at bounding box center [473, 330] width 99 height 12
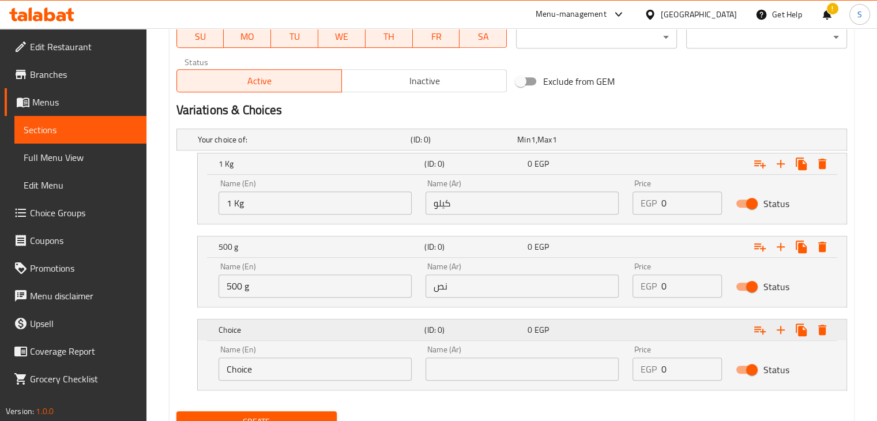
scroll to position [601, 0]
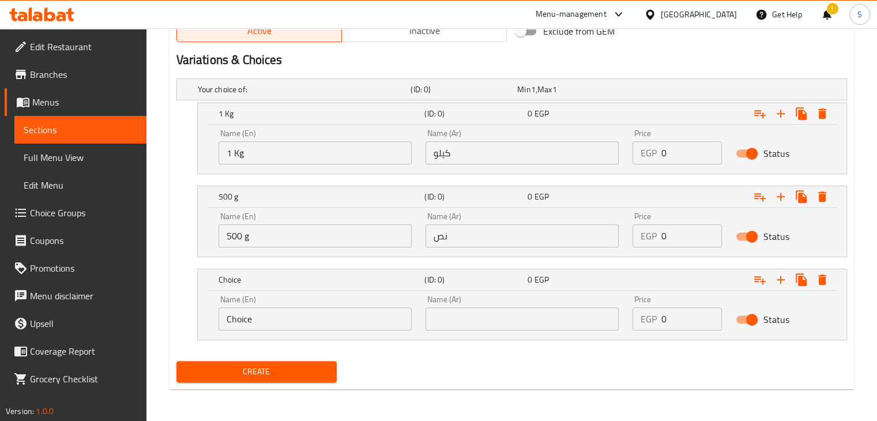
click at [493, 321] on input "text" at bounding box center [522, 318] width 193 height 23
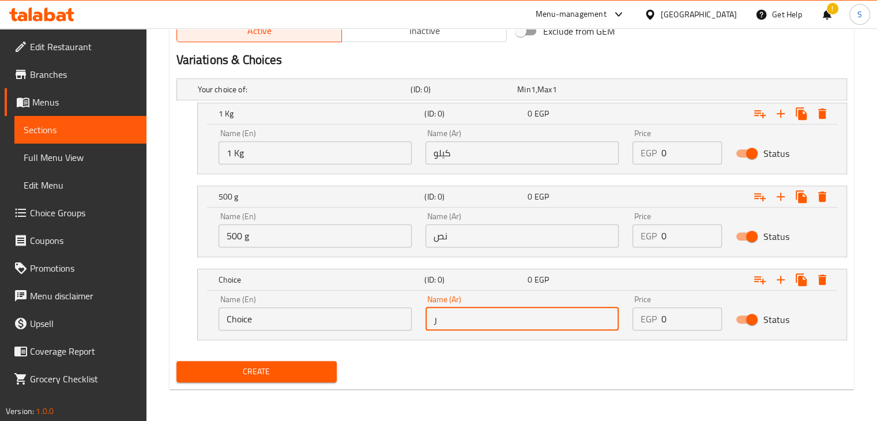
type input "ربع"
click at [291, 324] on input "Choice" at bounding box center [315, 318] width 193 height 23
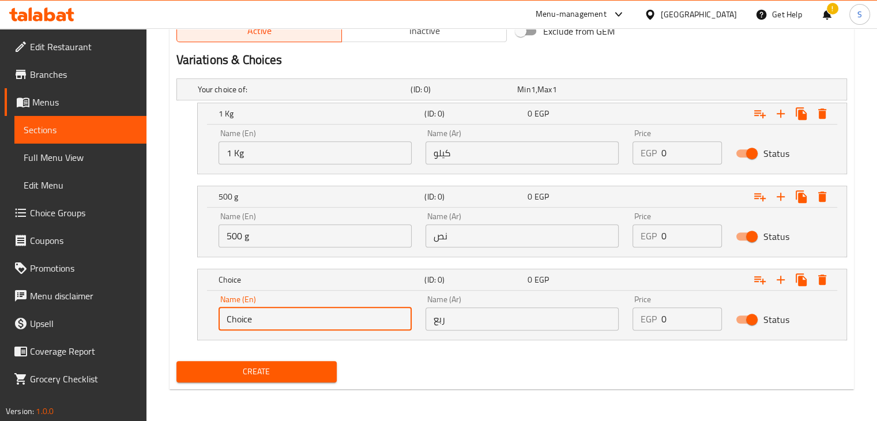
click at [291, 324] on input "Choice" at bounding box center [315, 318] width 193 height 23
type input "250 g"
click at [678, 153] on input "0" at bounding box center [691, 152] width 61 height 23
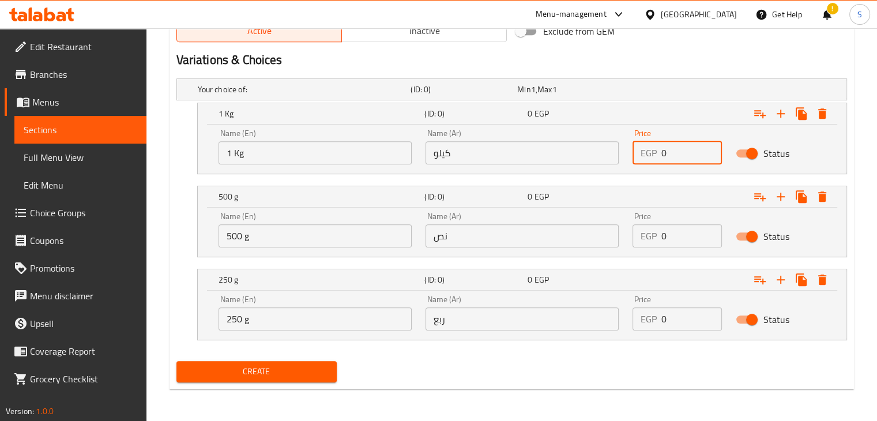
click at [678, 153] on input "0" at bounding box center [691, 152] width 61 height 23
type input "380"
click at [676, 234] on input "0" at bounding box center [691, 235] width 61 height 23
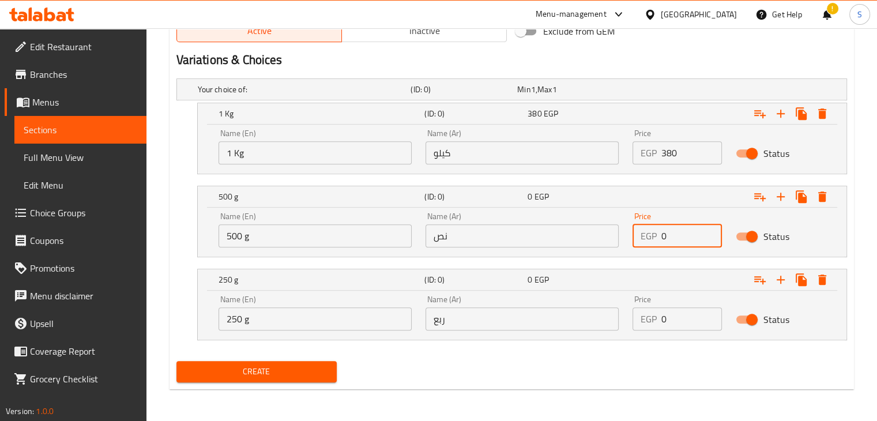
click at [676, 234] on input "0" at bounding box center [691, 235] width 61 height 23
type input "190"
click at [671, 317] on input "0" at bounding box center [691, 318] width 61 height 23
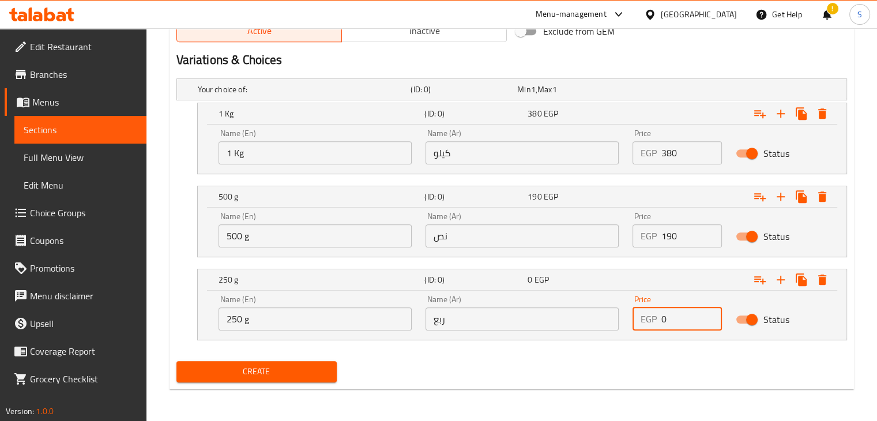
click at [671, 317] on input "0" at bounding box center [691, 318] width 61 height 23
type input "95"
click at [176, 361] on button "Create" at bounding box center [256, 371] width 161 height 21
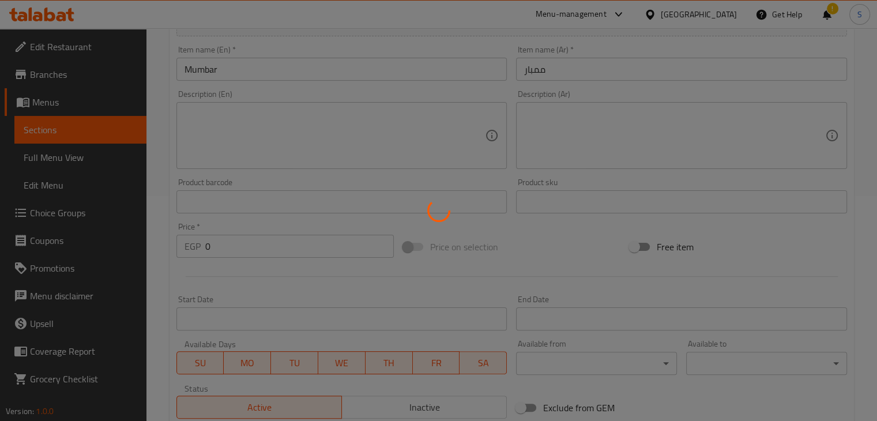
scroll to position [0, 0]
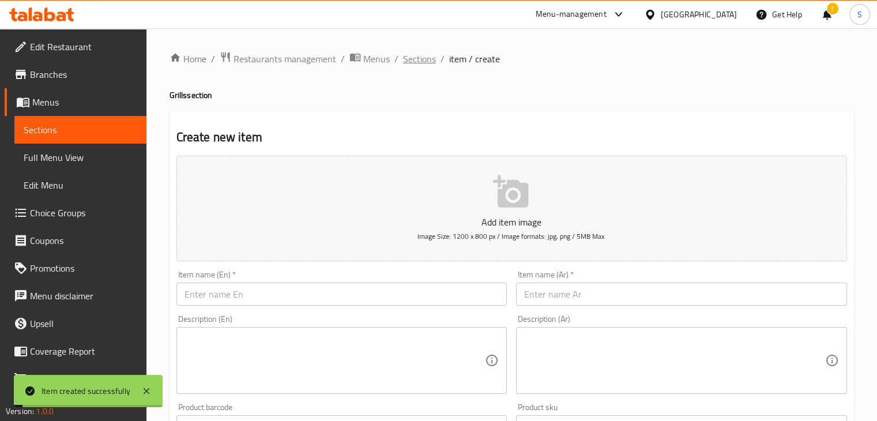
click at [412, 61] on span "Sections" at bounding box center [419, 59] width 33 height 14
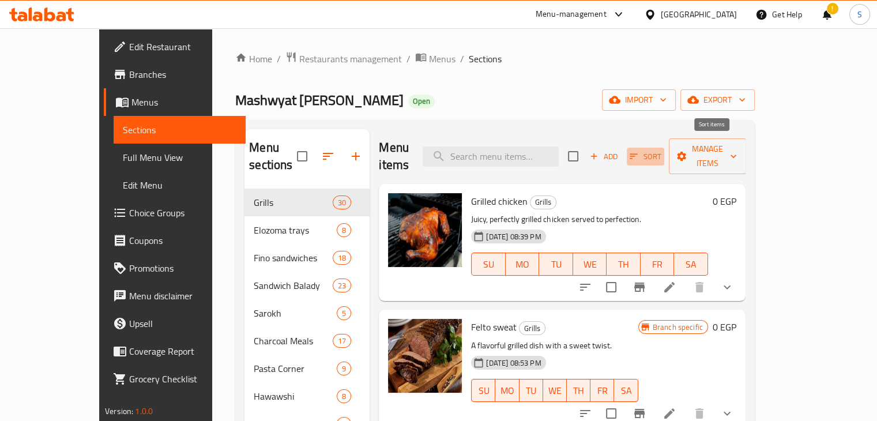
click at [639, 151] on icon "button" at bounding box center [634, 156] width 10 height 10
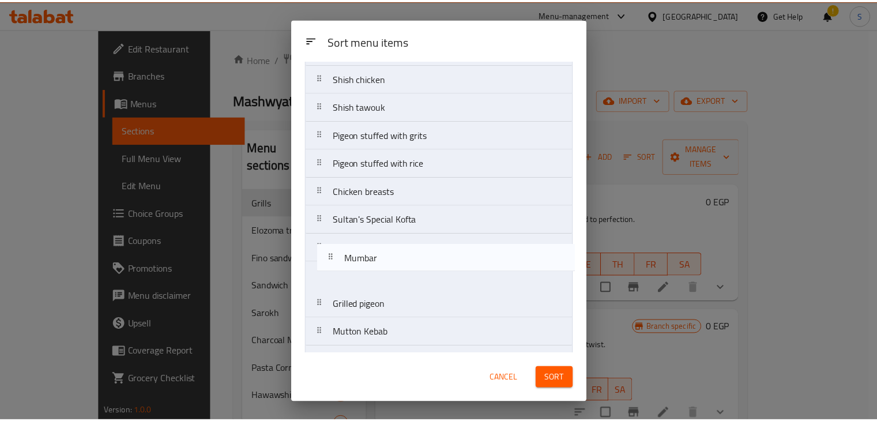
scroll to position [152, 0]
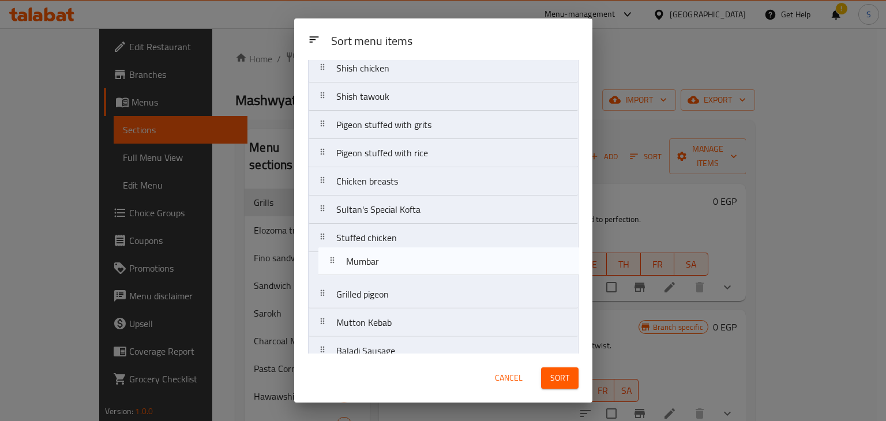
drag, startPoint x: 403, startPoint y: 260, endPoint x: 414, endPoint y: 256, distance: 12.2
click at [414, 256] on nav "Grilled chicken Felto sweat Liver and gizzard Chicken tikka Shish chicken Shish…" at bounding box center [443, 365] width 270 height 849
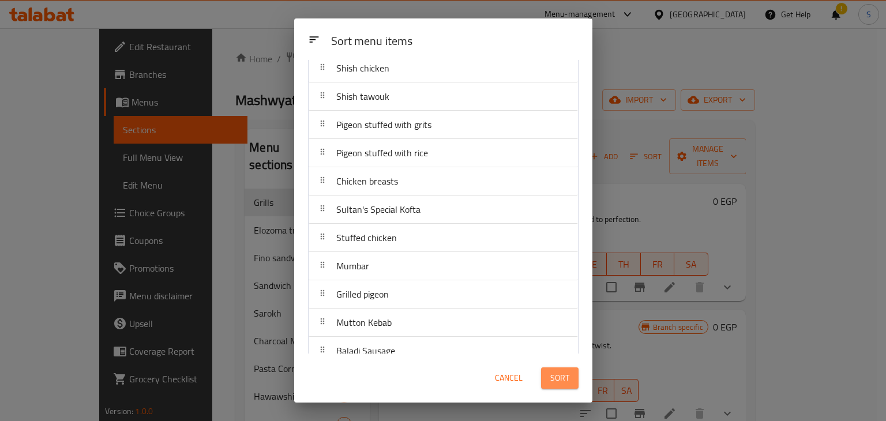
click at [546, 374] on button "Sort" at bounding box center [559, 377] width 37 height 21
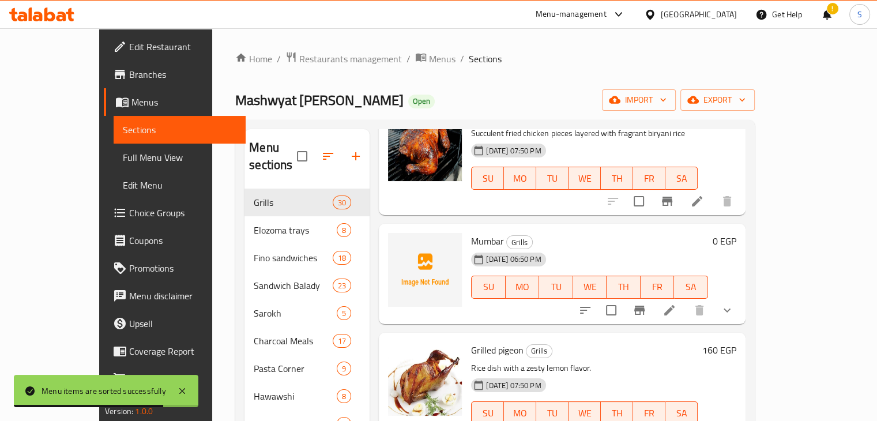
scroll to position [1302, 0]
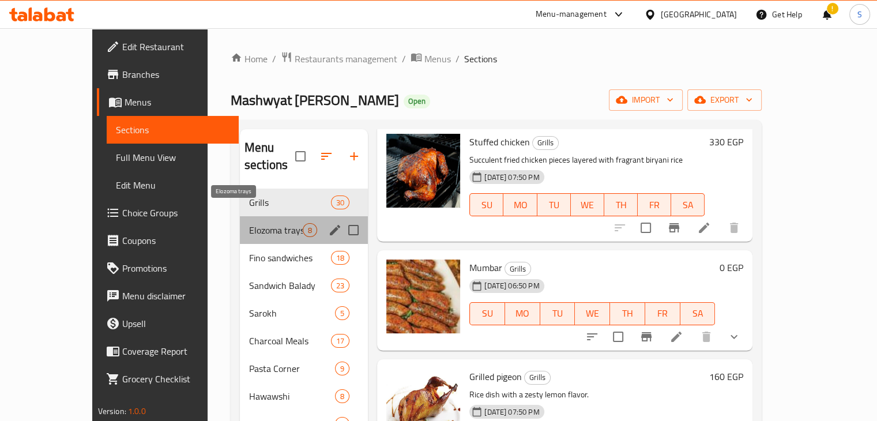
click at [249, 223] on span "Elozoma trays" at bounding box center [276, 230] width 54 height 14
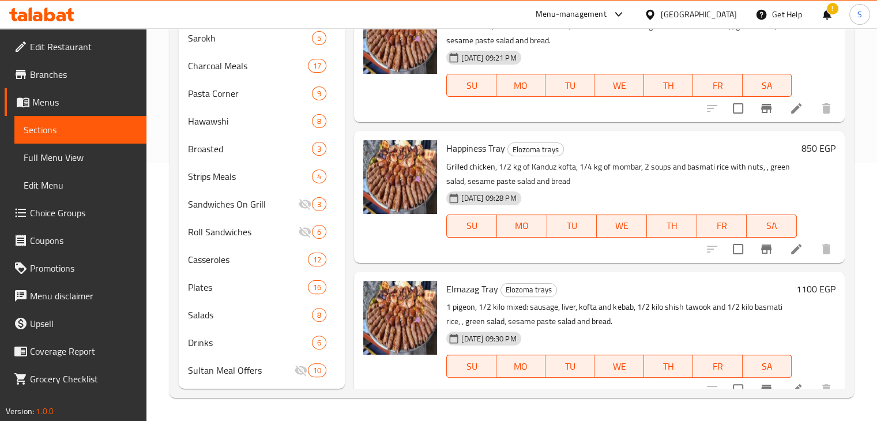
scroll to position [152, 0]
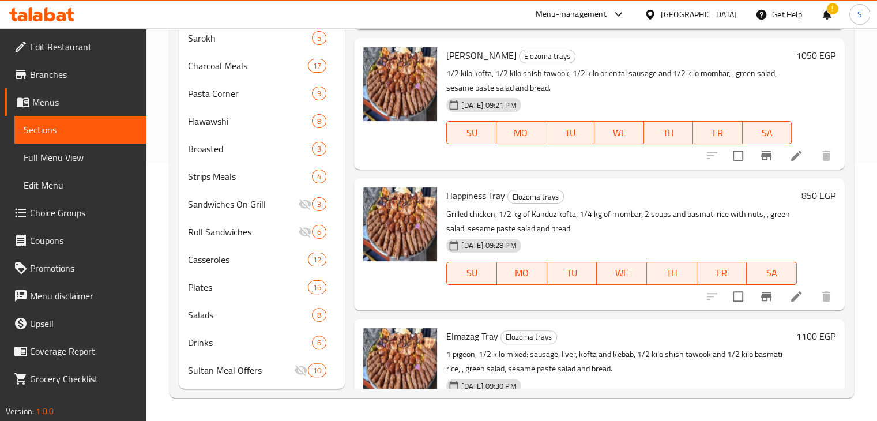
click at [802, 198] on h6 "850 EGP" at bounding box center [819, 195] width 34 height 16
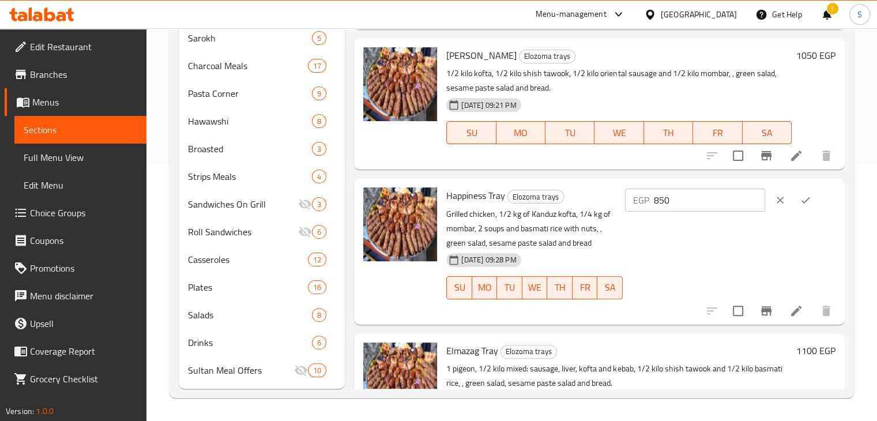
click at [675, 201] on input "850" at bounding box center [709, 200] width 111 height 23
type input "800"
click at [804, 201] on icon "ok" at bounding box center [806, 200] width 9 height 6
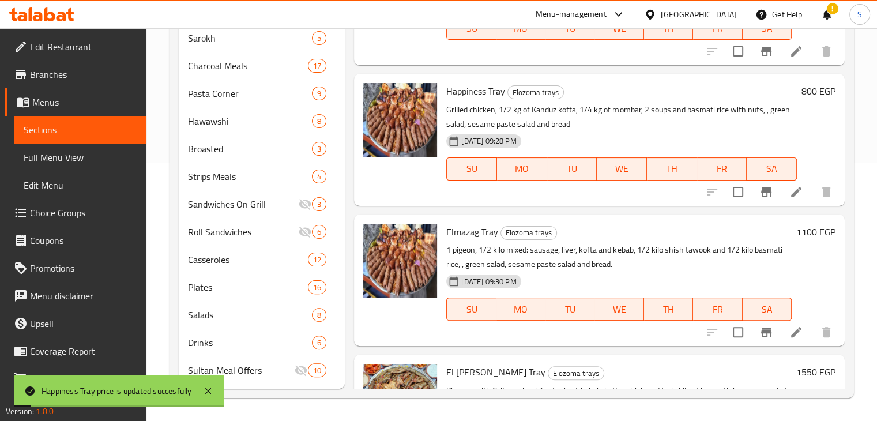
scroll to position [256, 0]
click at [796, 231] on h6 "1100 EGP" at bounding box center [815, 232] width 39 height 16
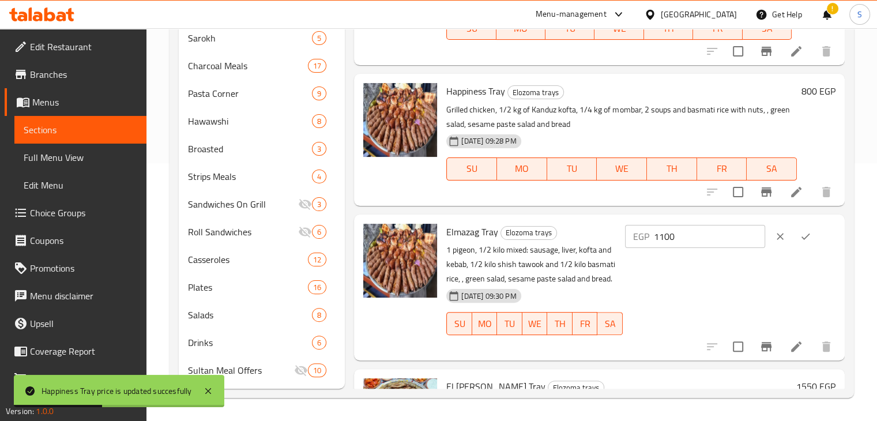
click at [685, 236] on input "1100" at bounding box center [709, 236] width 111 height 23
type input "1000"
click at [808, 236] on icon "ok" at bounding box center [806, 237] width 12 height 12
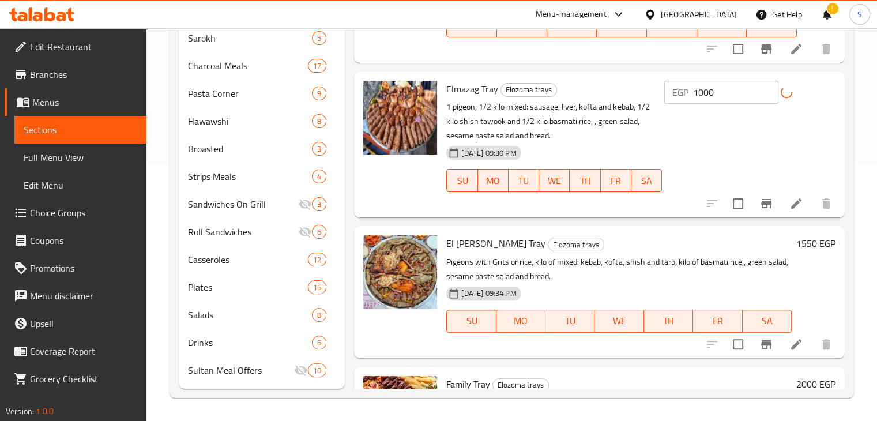
scroll to position [401, 0]
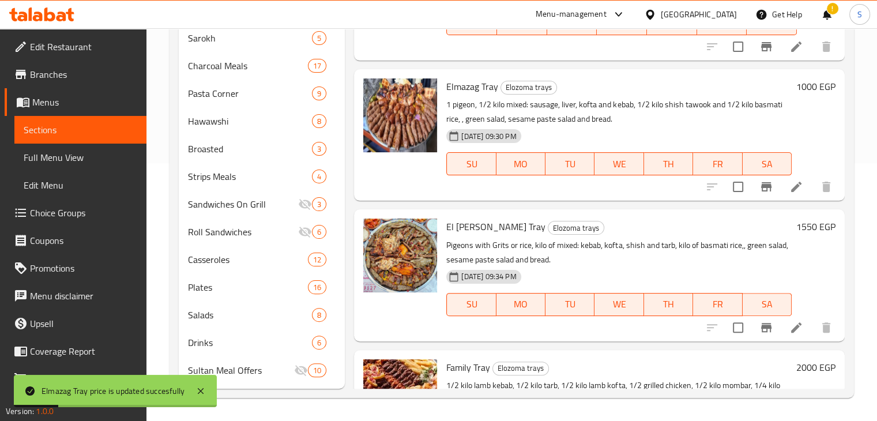
click at [798, 225] on h6 "1550 EGP" at bounding box center [815, 227] width 39 height 16
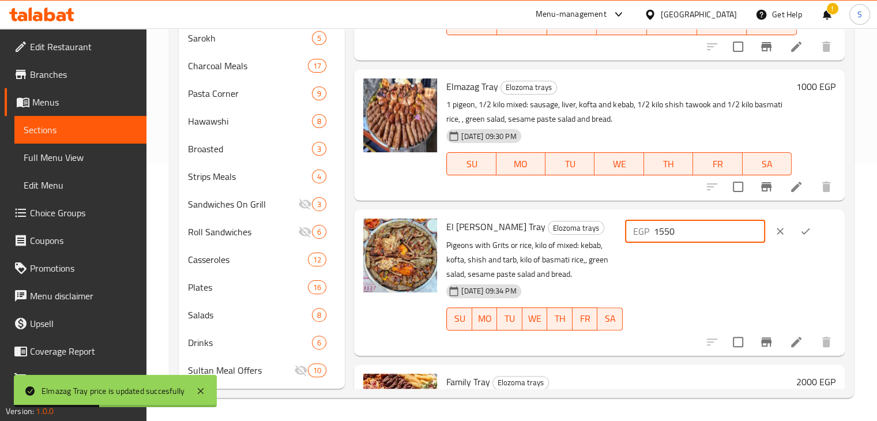
click at [671, 232] on input "1550" at bounding box center [709, 231] width 111 height 23
type input "1260"
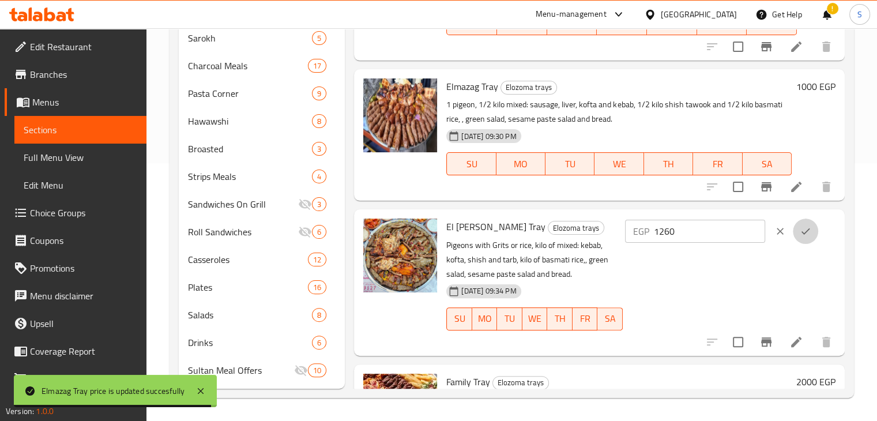
click at [800, 230] on icon "ok" at bounding box center [806, 231] width 12 height 12
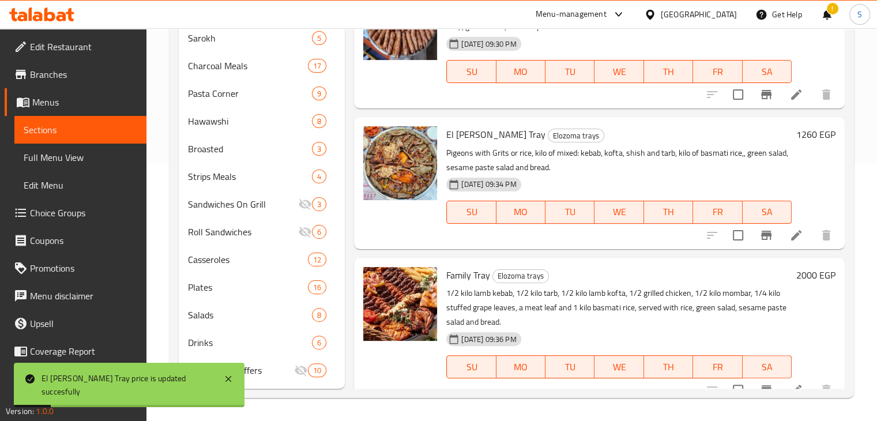
scroll to position [577, 0]
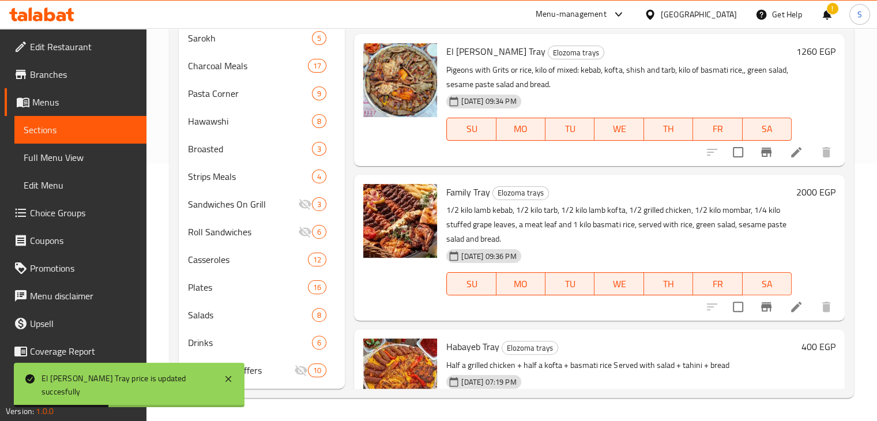
click at [796, 193] on h6 "2000 EGP" at bounding box center [815, 192] width 39 height 16
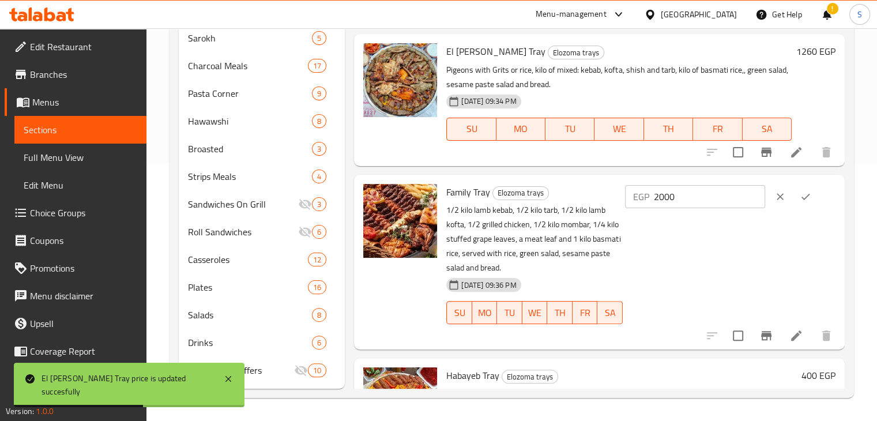
click at [674, 197] on input "2000" at bounding box center [709, 196] width 111 height 23
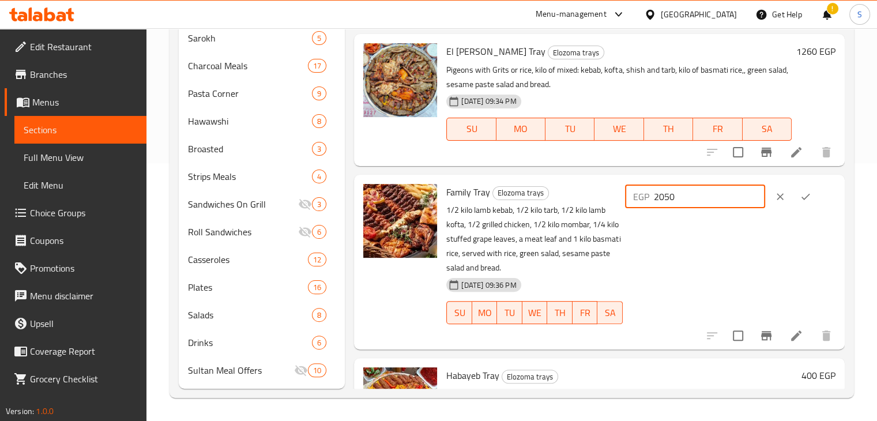
type input "2050"
click at [808, 197] on icon "ok" at bounding box center [806, 197] width 12 height 12
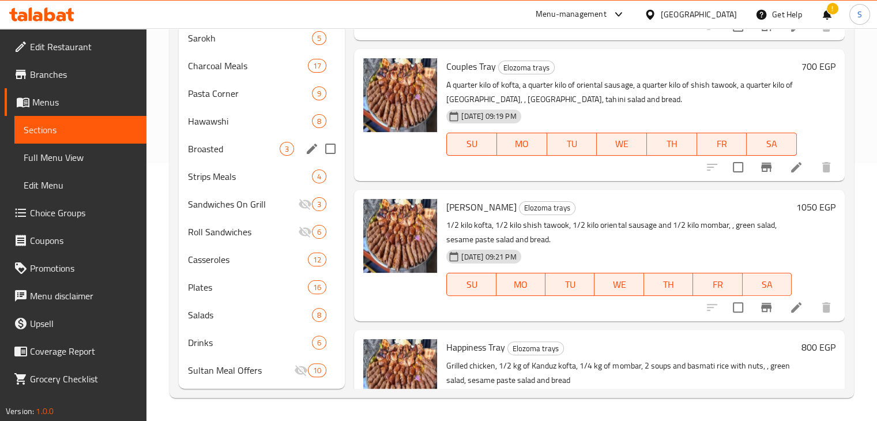
scroll to position [209, 0]
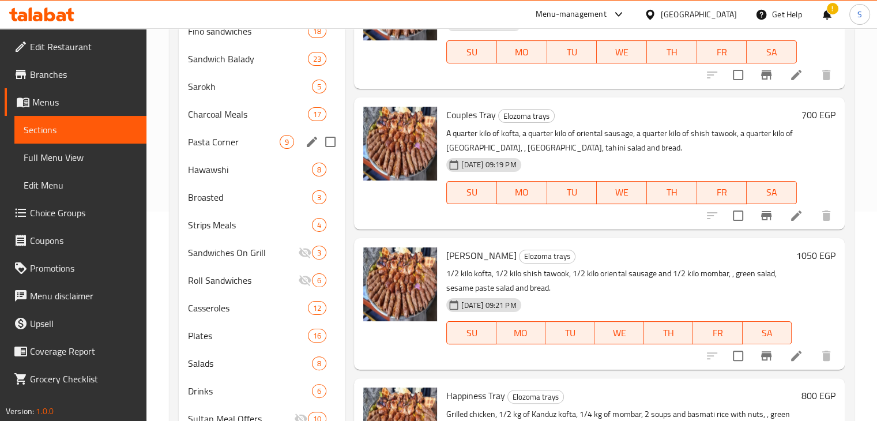
click at [210, 150] on div "Pasta Corner 9" at bounding box center [262, 142] width 167 height 28
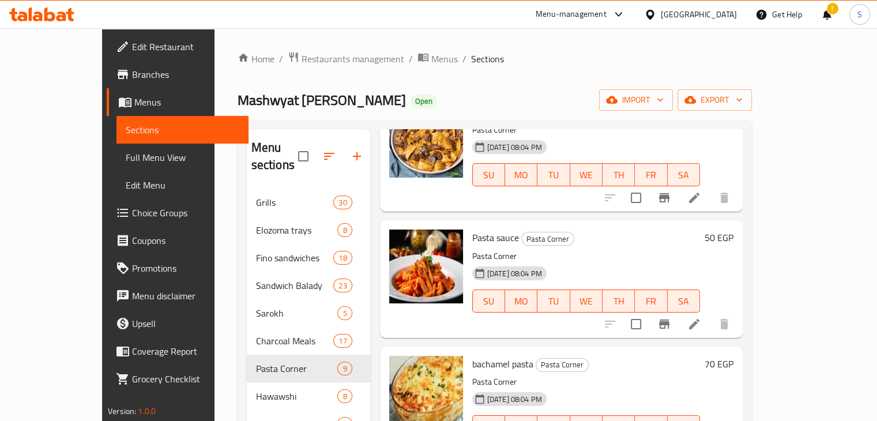
scroll to position [89, 0]
click at [734, 230] on h6 "50 EGP" at bounding box center [719, 238] width 29 height 16
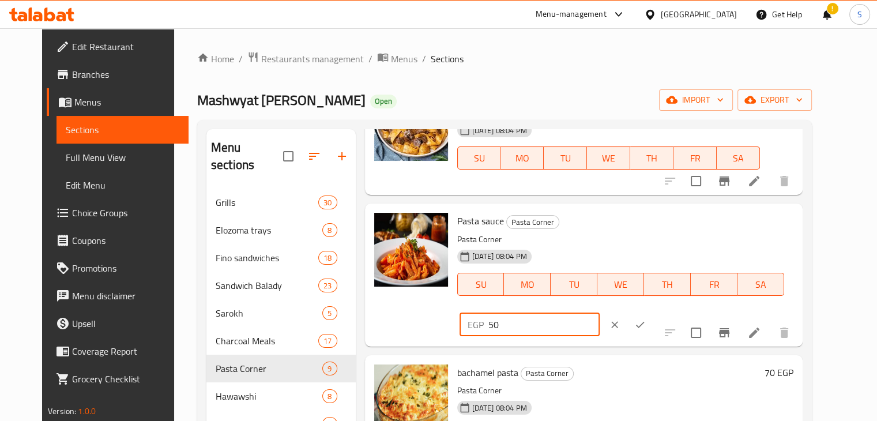
click at [600, 313] on input "50" at bounding box center [543, 324] width 111 height 23
type input "45"
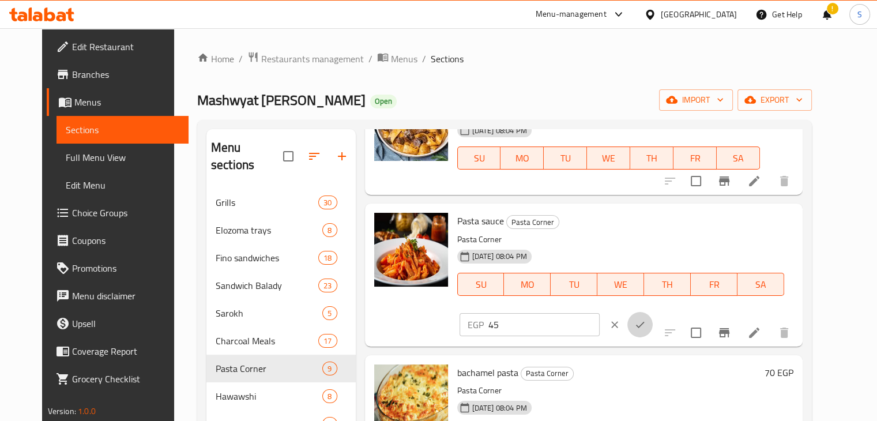
click at [646, 319] on icon "ok" at bounding box center [640, 325] width 12 height 12
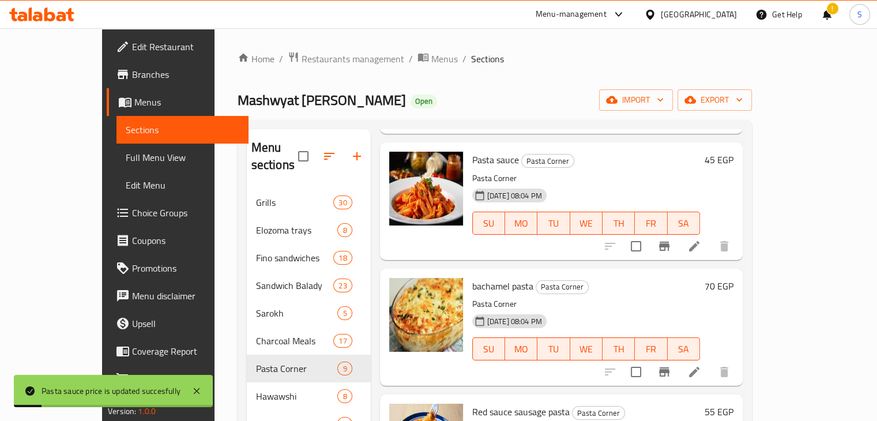
scroll to position [244, 0]
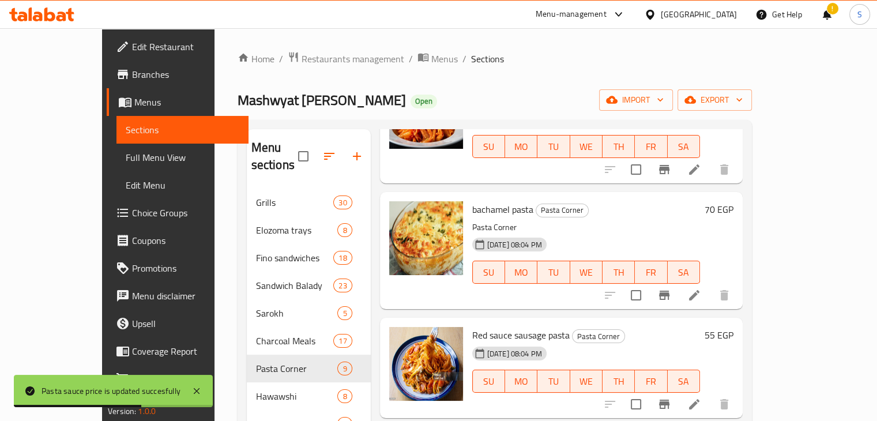
click at [734, 201] on h6 "70 EGP" at bounding box center [719, 209] width 29 height 16
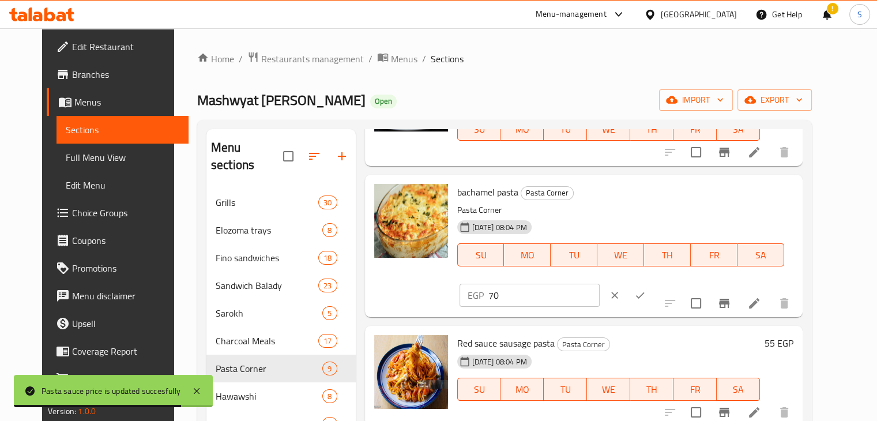
click at [600, 284] on input "70" at bounding box center [543, 295] width 111 height 23
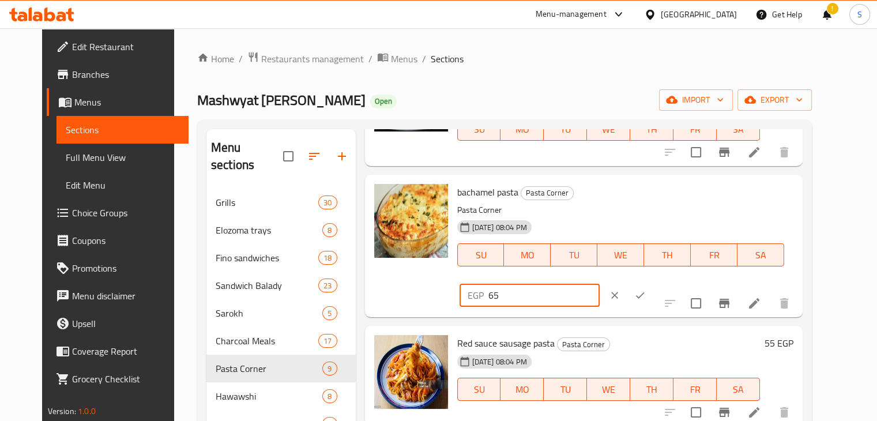
type input "65"
click at [646, 289] on icon "ok" at bounding box center [640, 295] width 12 height 12
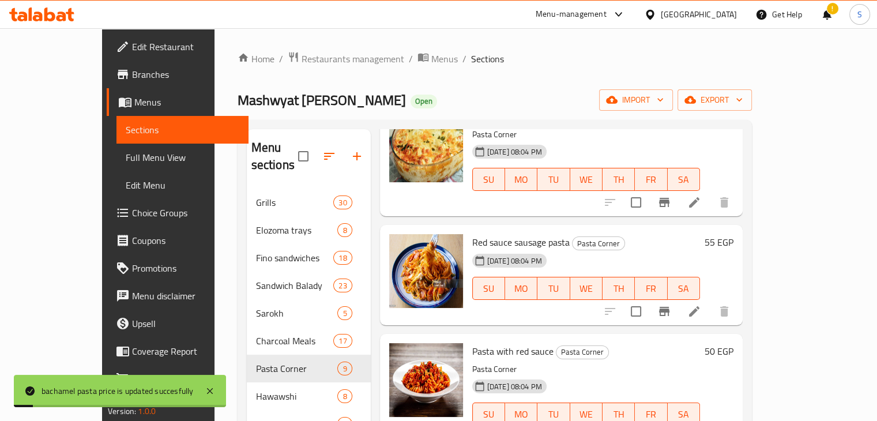
scroll to position [350, 0]
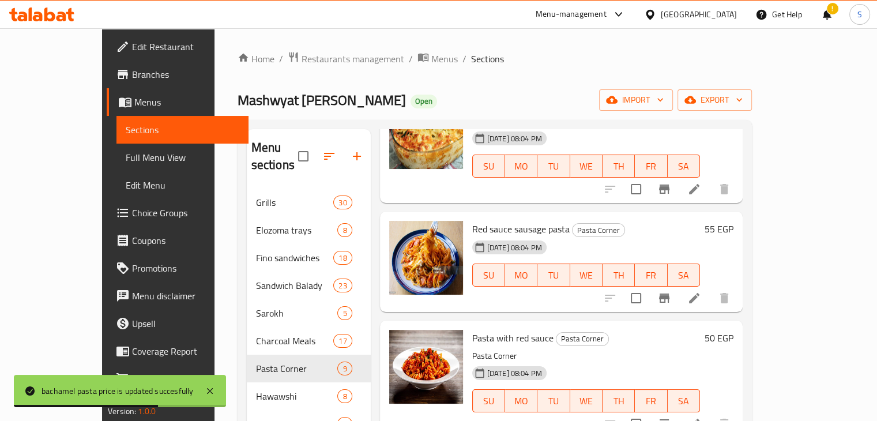
click at [734, 221] on h6 "55 EGP" at bounding box center [719, 229] width 29 height 16
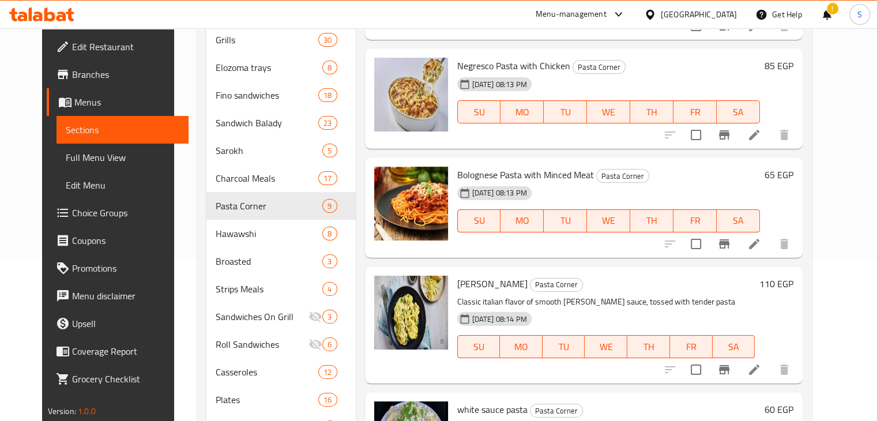
scroll to position [163, 0]
drag, startPoint x: 796, startPoint y: 148, endPoint x: 804, endPoint y: 148, distance: 7.5
click at [794, 166] on div "65 EGP" at bounding box center [776, 174] width 33 height 16
click at [794, 166] on h6 "65 EGP" at bounding box center [779, 174] width 29 height 16
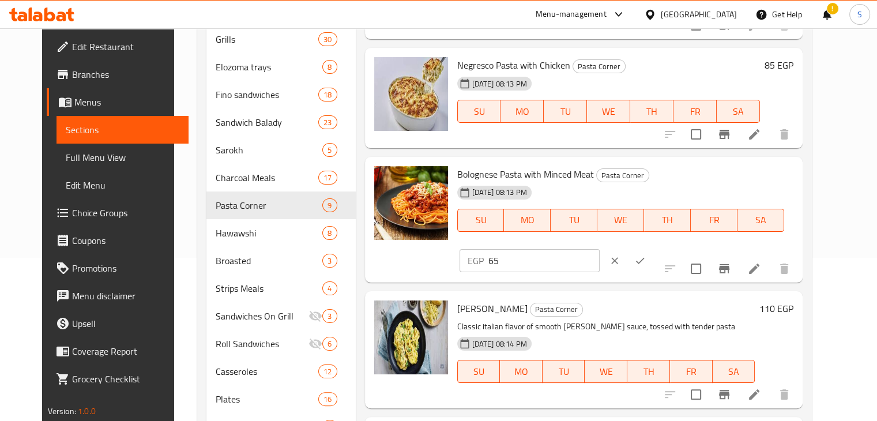
click at [600, 249] on input "65" at bounding box center [543, 260] width 111 height 23
type input "55"
click at [646, 255] on icon "ok" at bounding box center [640, 261] width 12 height 12
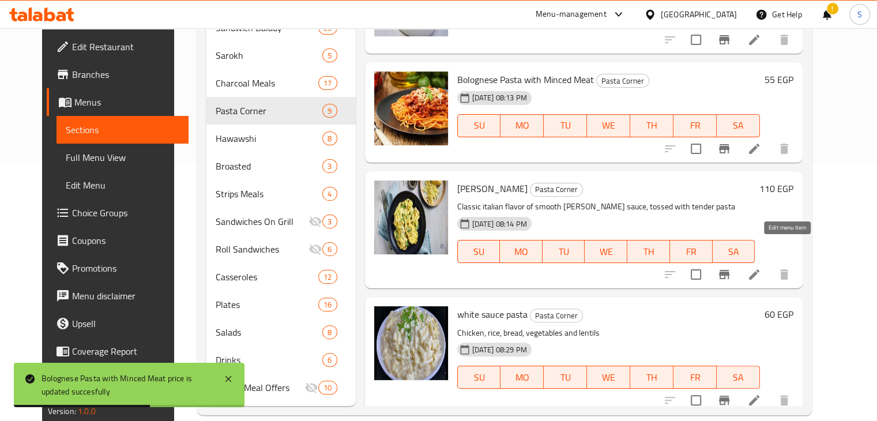
scroll to position [257, 0]
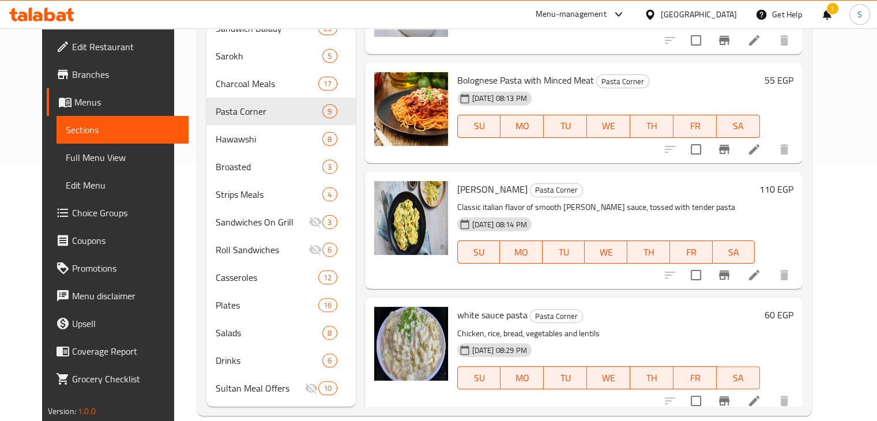
click at [794, 307] on h6 "60 EGP" at bounding box center [779, 315] width 29 height 16
click at [600, 407] on input "60" at bounding box center [543, 418] width 111 height 23
type input "70"
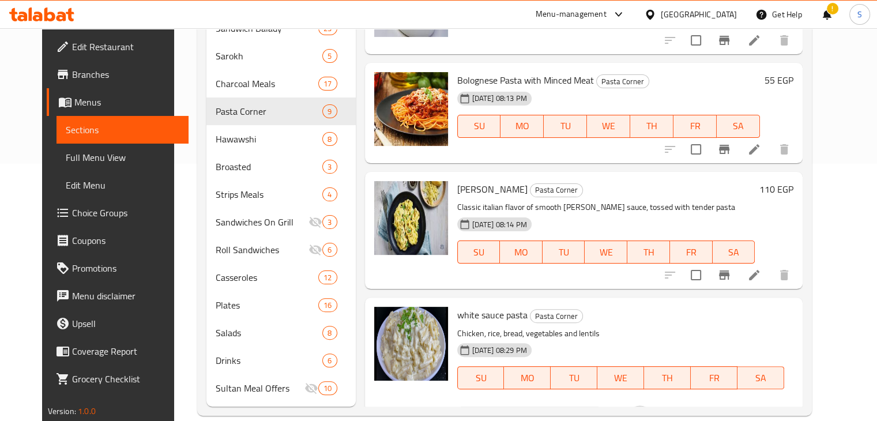
click at [646, 412] on icon "ok" at bounding box center [640, 418] width 12 height 12
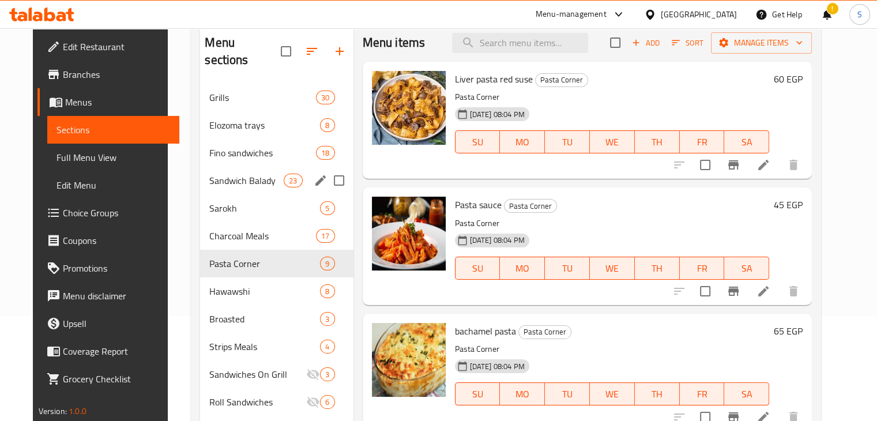
scroll to position [258, 0]
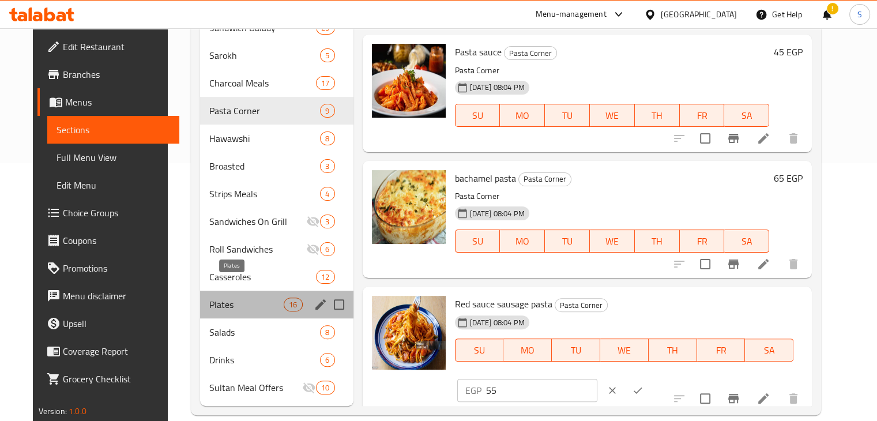
click at [227, 298] on span "Plates" at bounding box center [246, 305] width 74 height 14
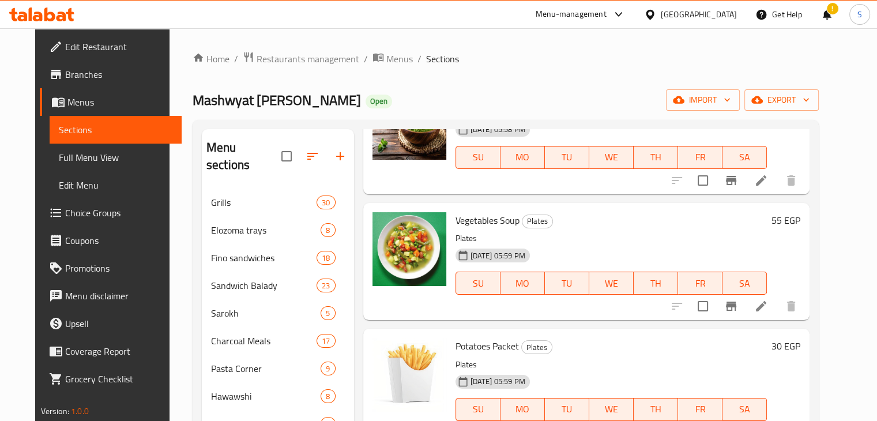
scroll to position [717, 0]
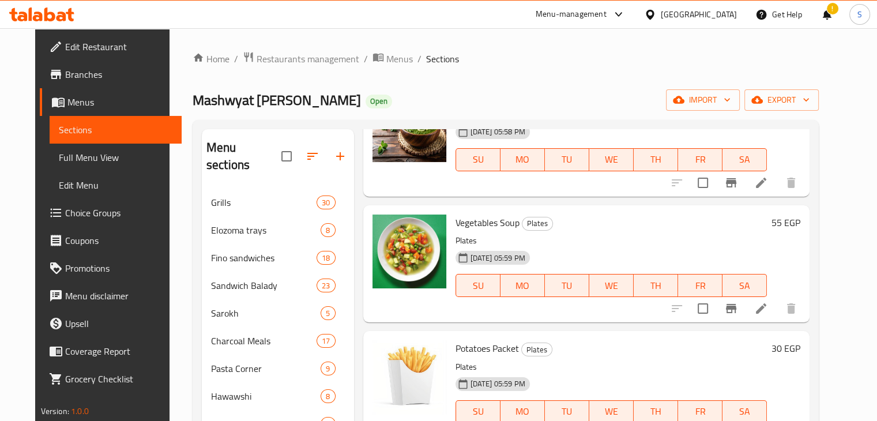
click at [800, 226] on h6 "55 EGP" at bounding box center [786, 223] width 29 height 16
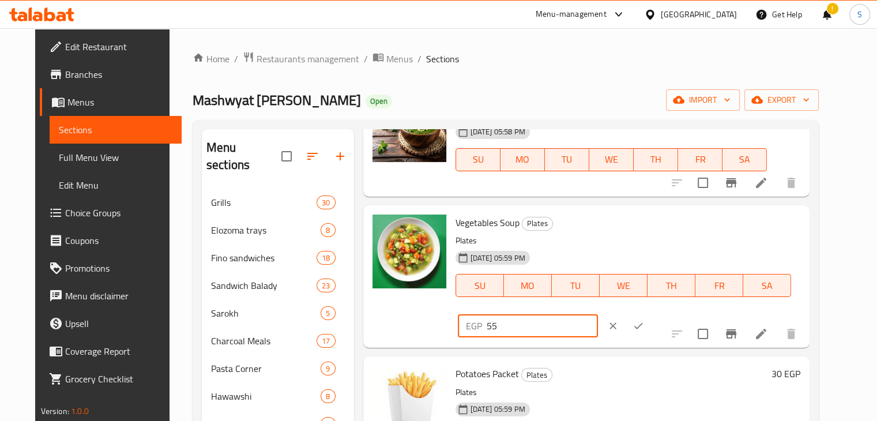
click at [598, 314] on input "55" at bounding box center [542, 325] width 111 height 23
type input "45"
click at [644, 320] on icon "ok" at bounding box center [639, 326] width 12 height 12
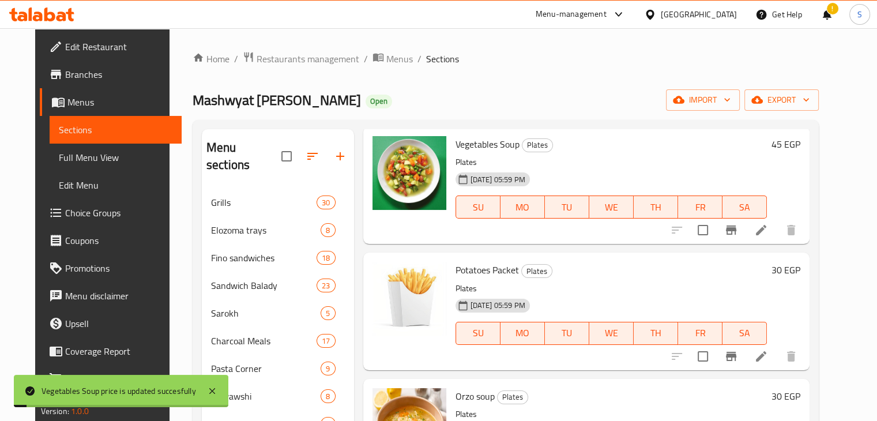
scroll to position [798, 0]
